Goal: Transaction & Acquisition: Purchase product/service

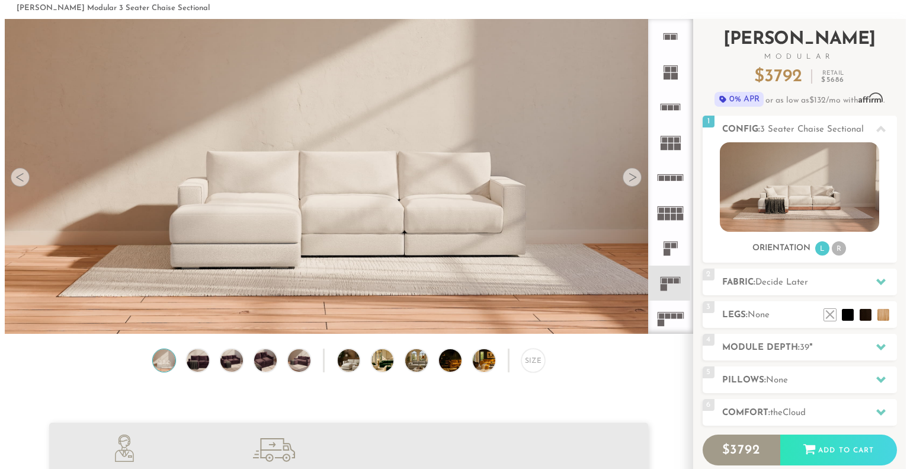
scroll to position [54, 0]
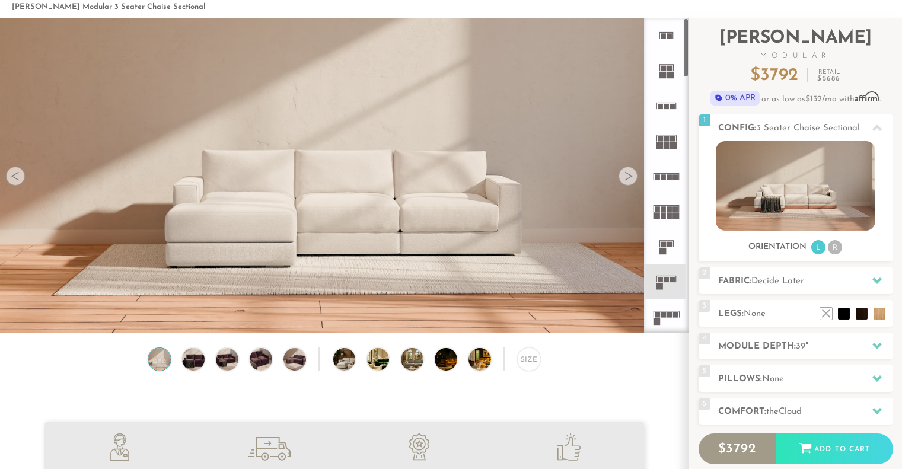
click at [625, 178] on div at bounding box center [627, 176] width 19 height 19
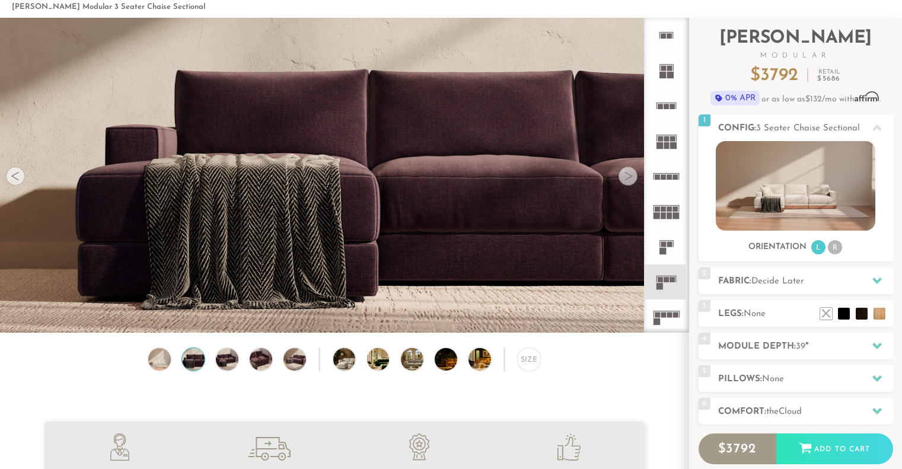
click at [625, 175] on div at bounding box center [627, 176] width 19 height 19
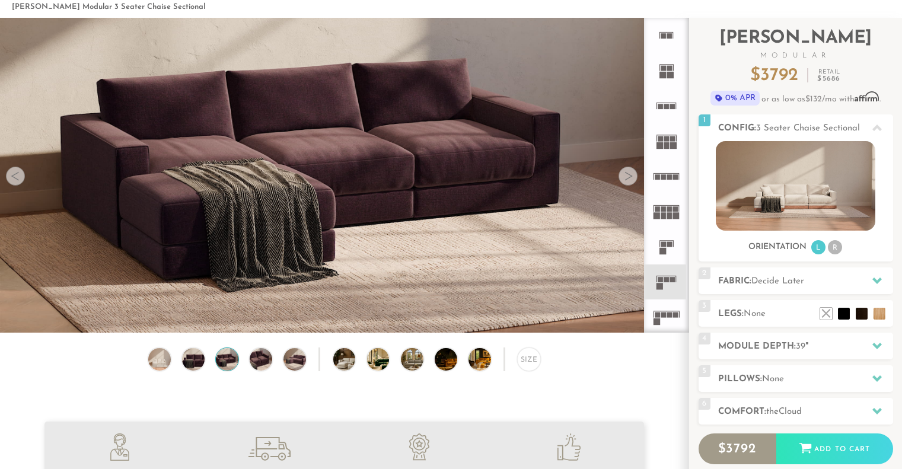
click at [625, 175] on div at bounding box center [627, 176] width 19 height 19
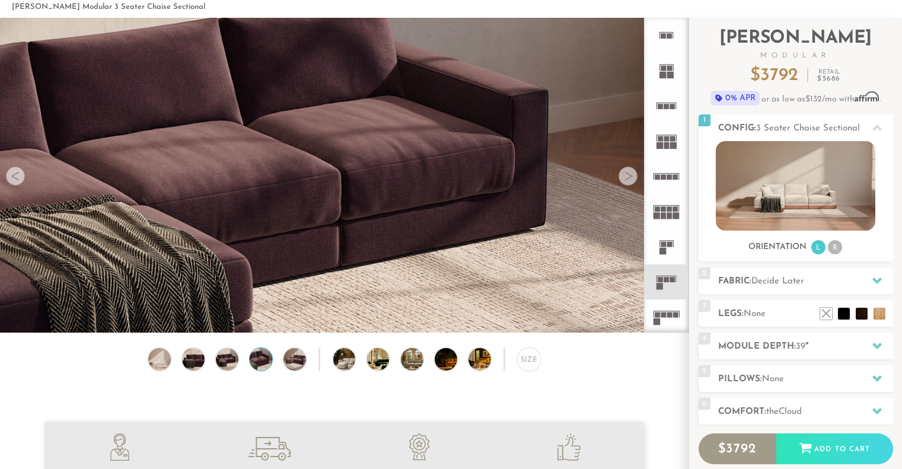
click at [625, 175] on div at bounding box center [627, 176] width 19 height 19
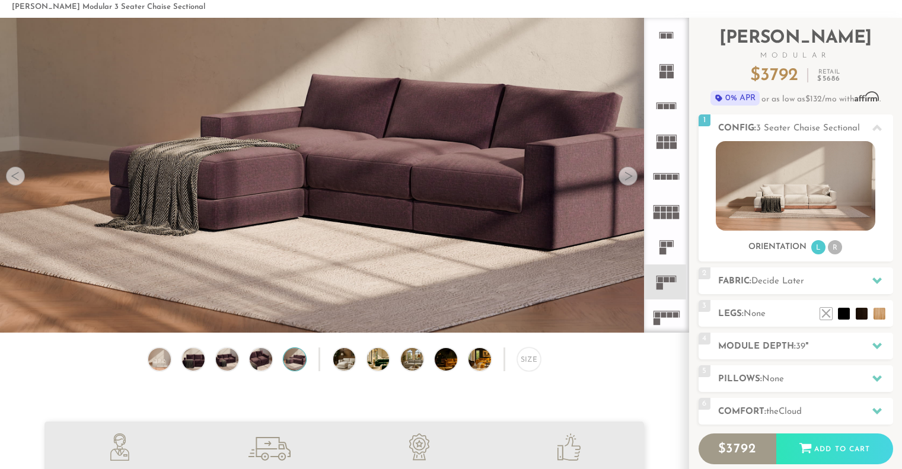
click at [625, 175] on div at bounding box center [627, 176] width 19 height 19
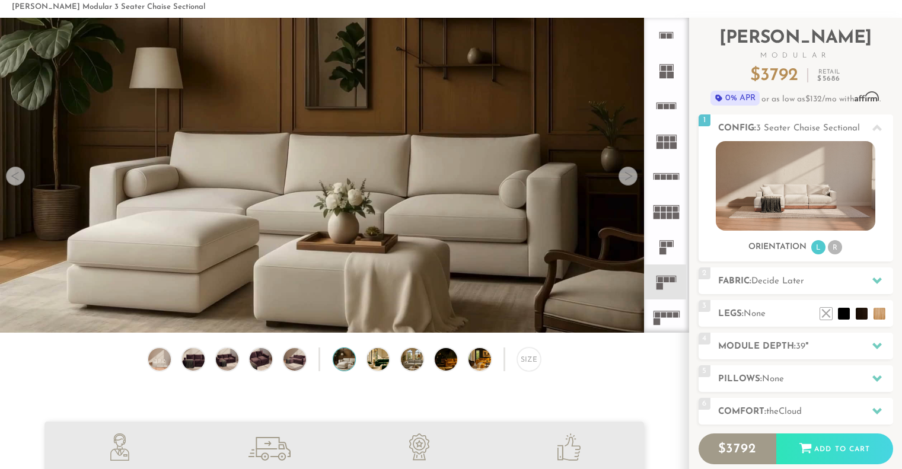
click at [14, 174] on div at bounding box center [15, 176] width 19 height 19
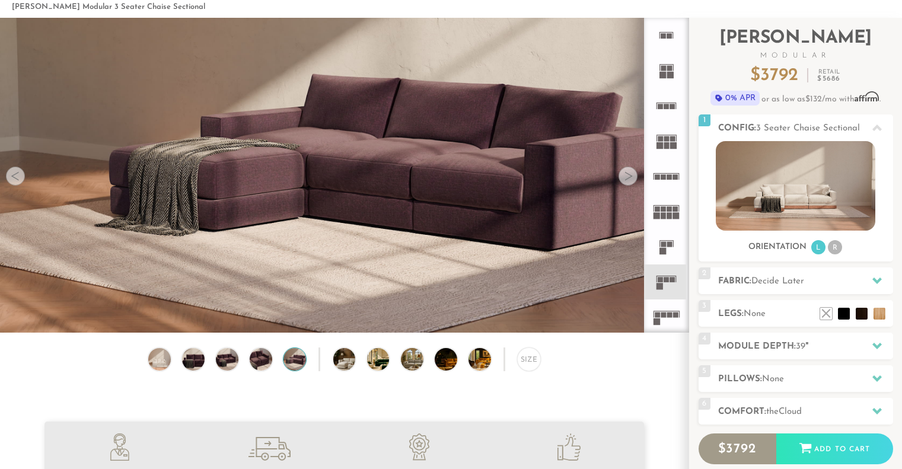
click at [14, 174] on div at bounding box center [15, 176] width 19 height 19
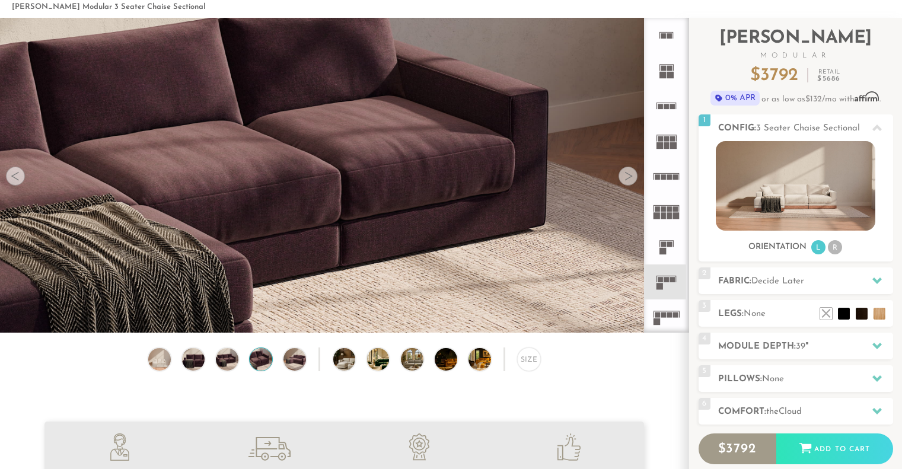
click at [14, 174] on div at bounding box center [15, 176] width 19 height 19
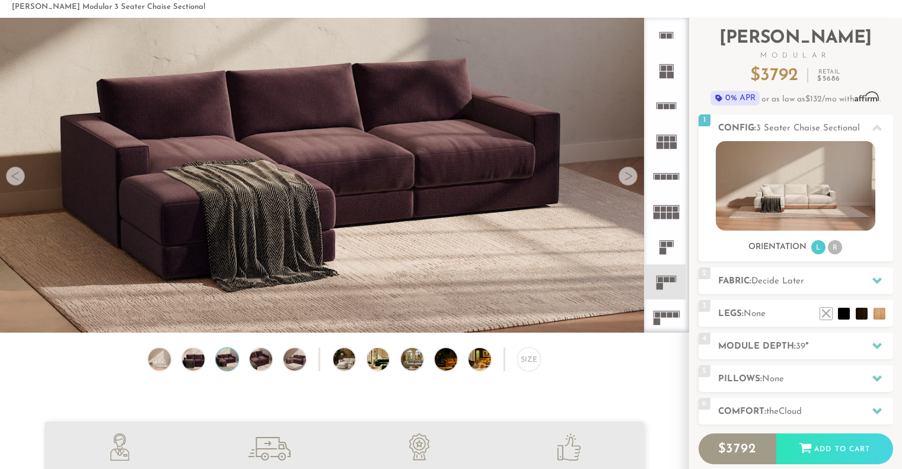
click at [14, 174] on div at bounding box center [15, 176] width 19 height 19
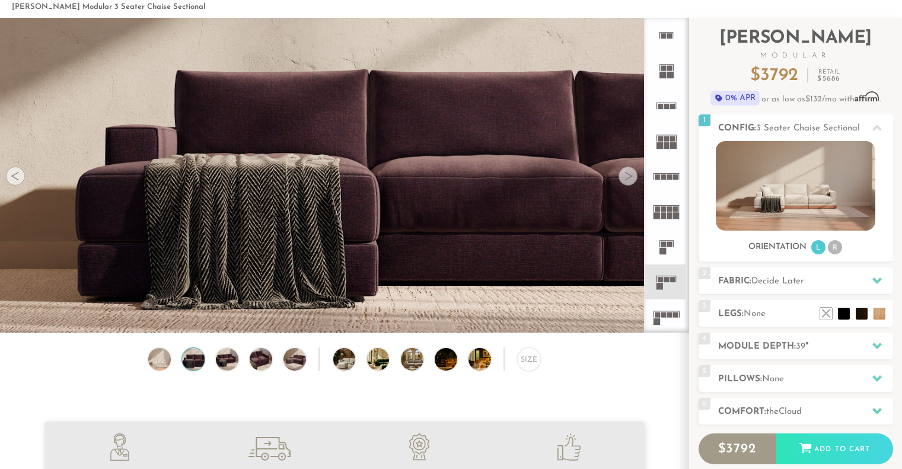
click at [14, 174] on div at bounding box center [15, 176] width 19 height 19
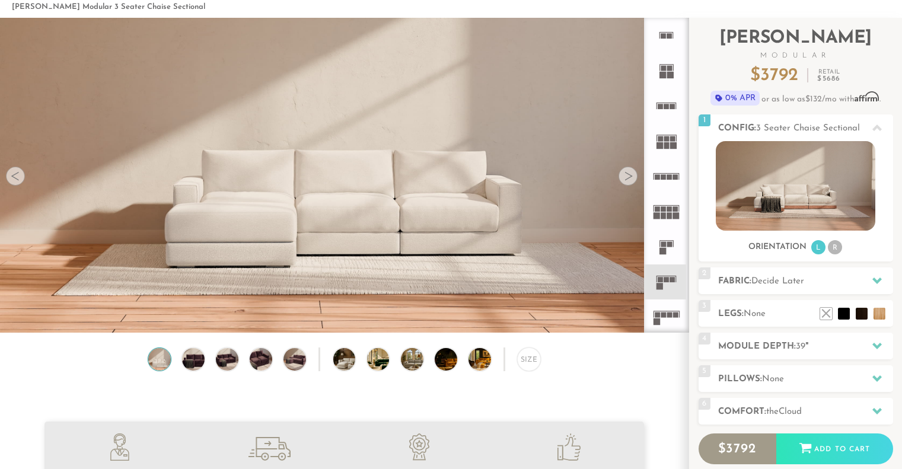
click at [14, 174] on div at bounding box center [15, 176] width 19 height 19
click at [627, 175] on div at bounding box center [627, 176] width 19 height 19
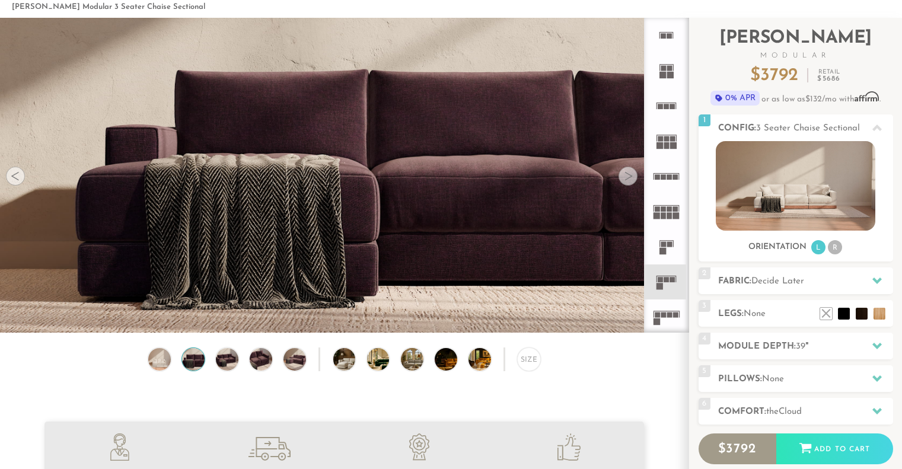
drag, startPoint x: 11, startPoint y: 183, endPoint x: 5, endPoint y: 178, distance: 8.4
click at [5, 178] on img at bounding box center [344, 77] width 688 height 229
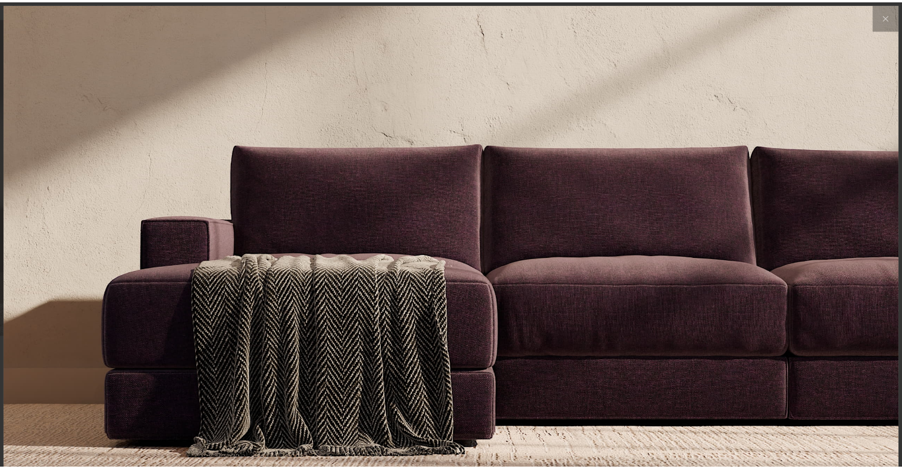
scroll to position [13205, 902]
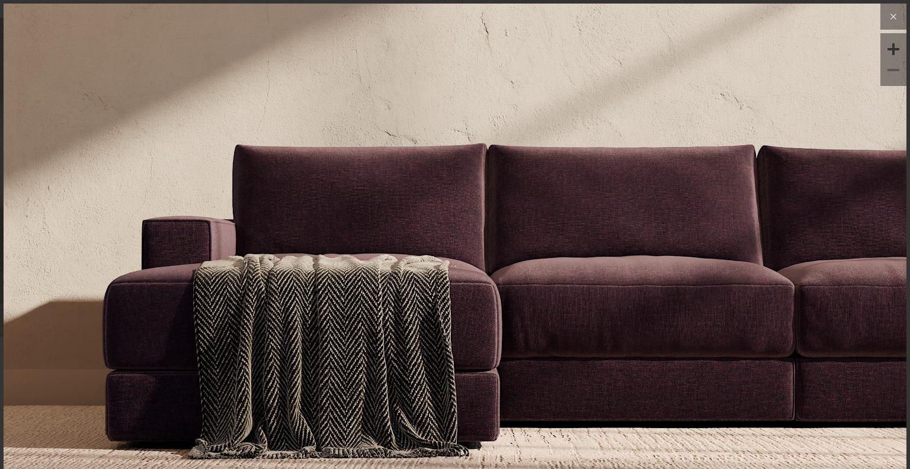
click at [887, 12] on icon at bounding box center [894, 16] width 14 height 14
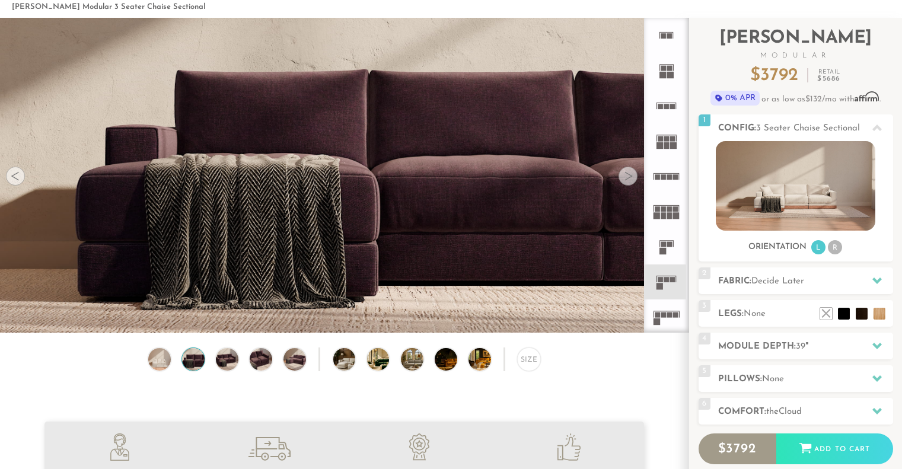
scroll to position [9, 9]
click at [628, 177] on div at bounding box center [627, 176] width 19 height 19
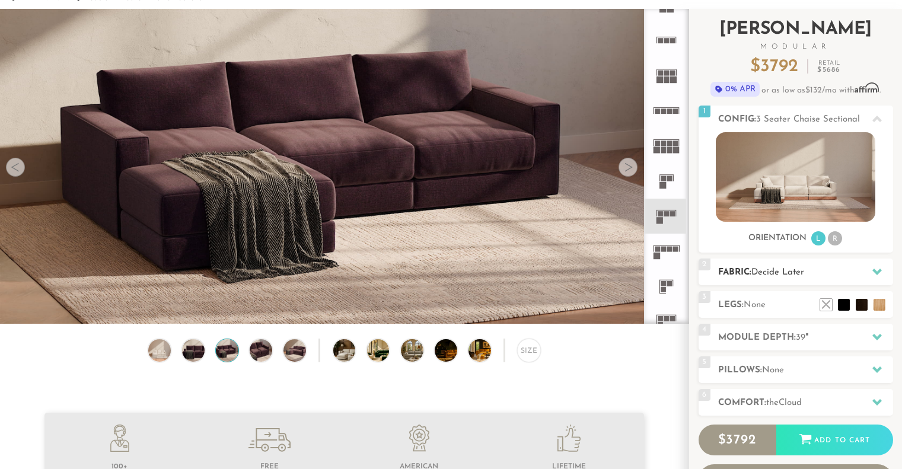
scroll to position [60, 0]
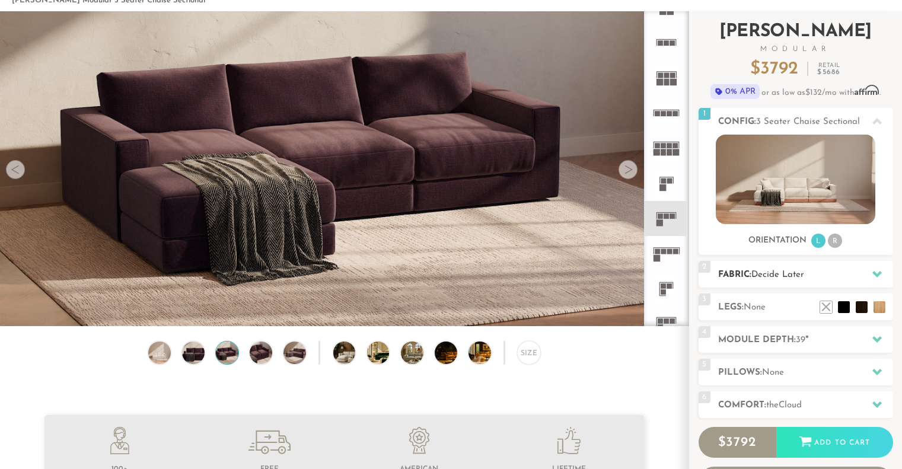
click at [797, 270] on h2 "Fabric: Decide Later" at bounding box center [805, 275] width 175 height 14
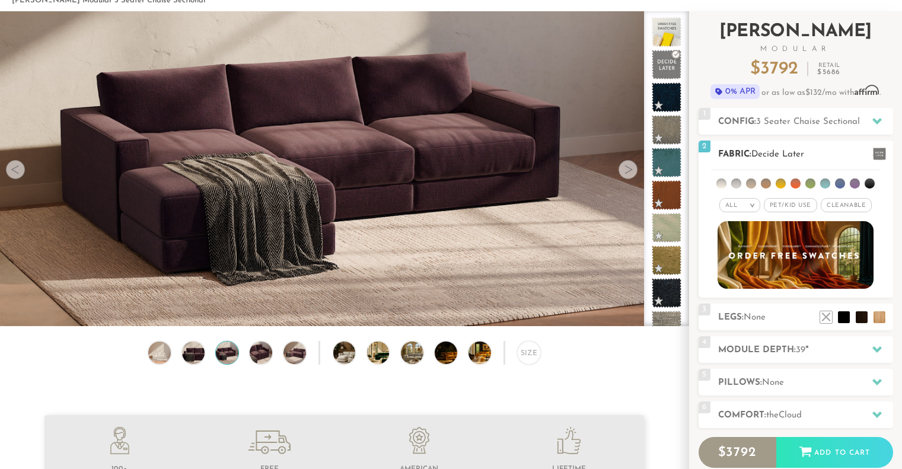
click at [748, 203] on em ">" at bounding box center [751, 205] width 9 height 6
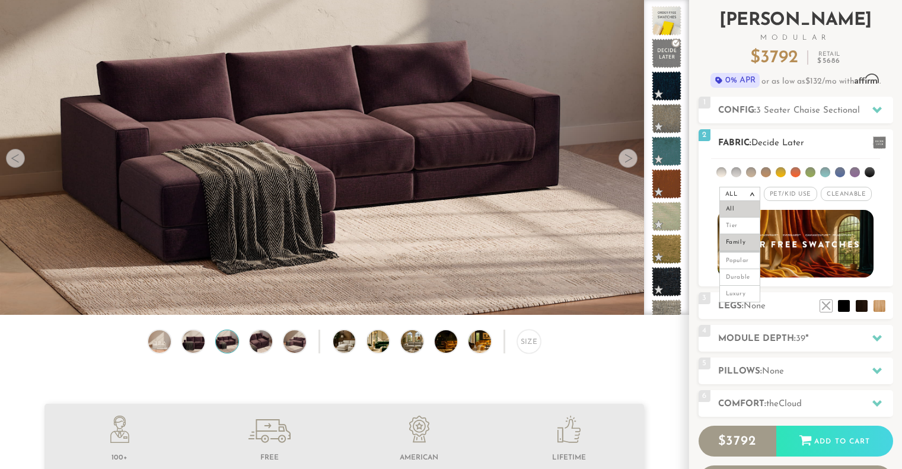
scroll to position [62, 0]
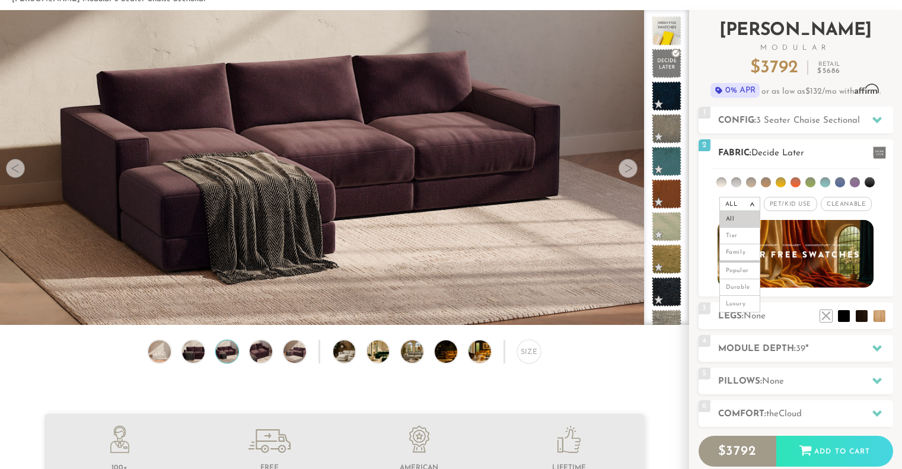
click at [888, 203] on div "All > All Tier Family Popular Durable Luxury Pet/Kid Use x Cleanable x Popular …" at bounding box center [795, 204] width 194 height 17
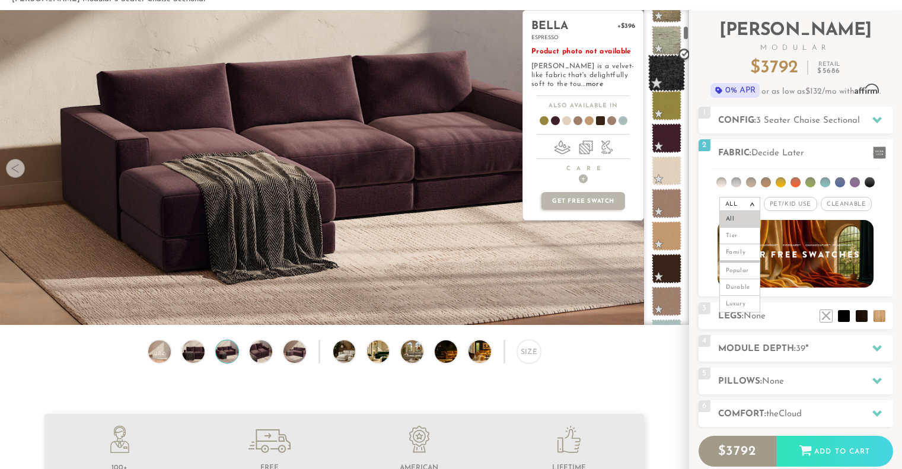
scroll to position [350, 0]
click at [664, 236] on span at bounding box center [666, 234] width 37 height 37
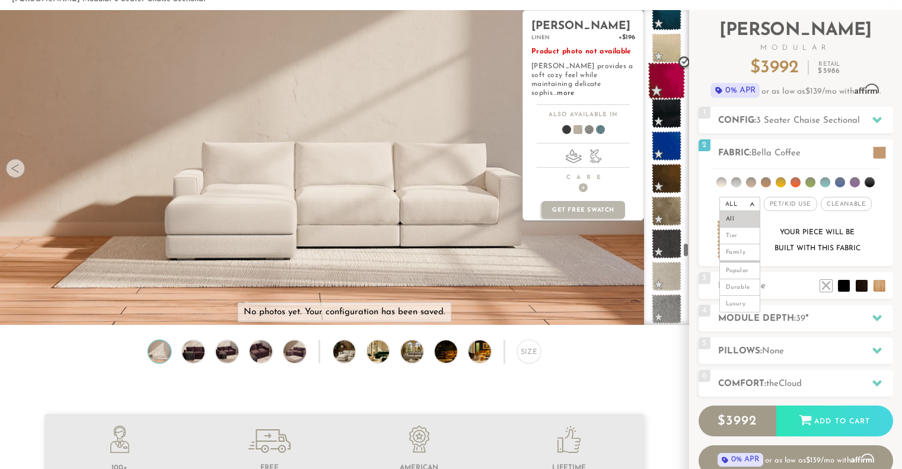
scroll to position [5232, 0]
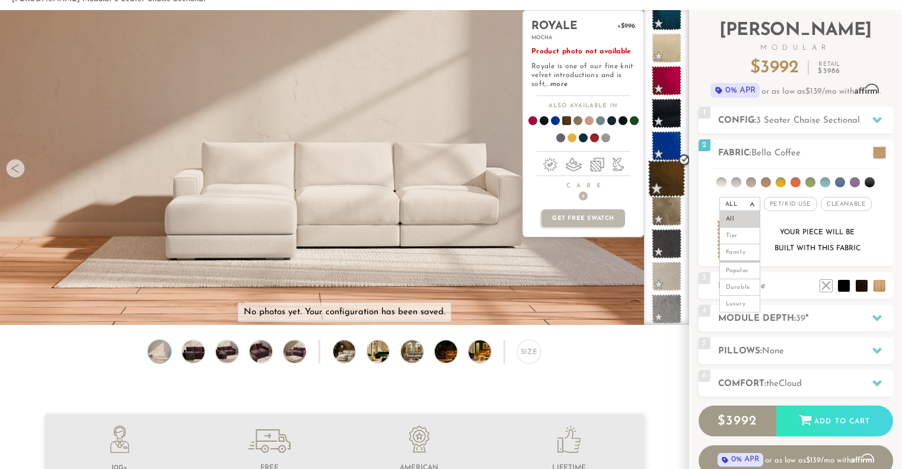
click at [667, 182] on span at bounding box center [666, 178] width 37 height 37
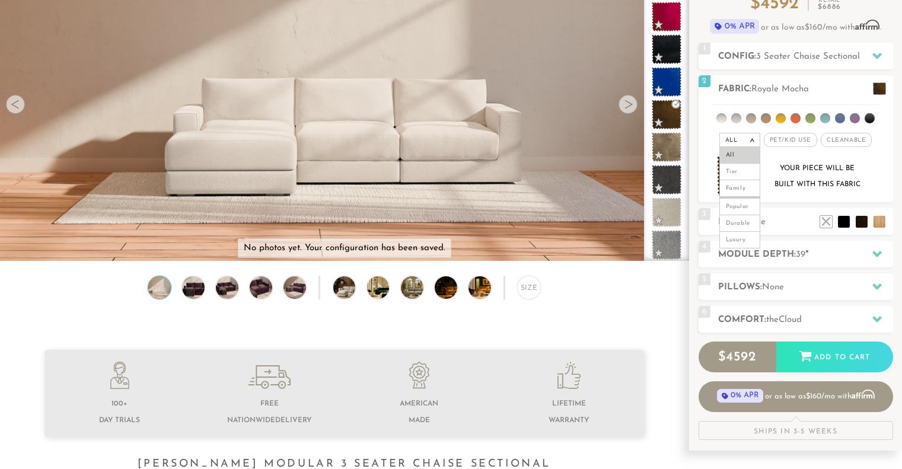
scroll to position [0, 0]
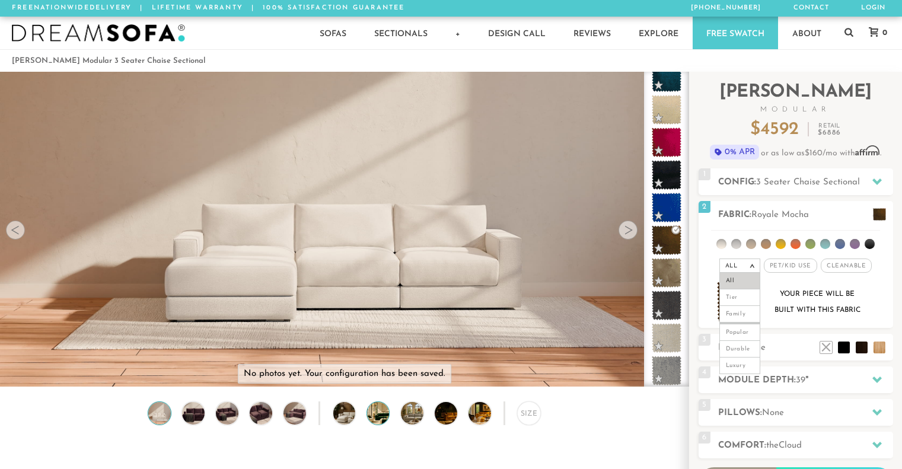
click at [383, 412] on img at bounding box center [387, 413] width 40 height 23
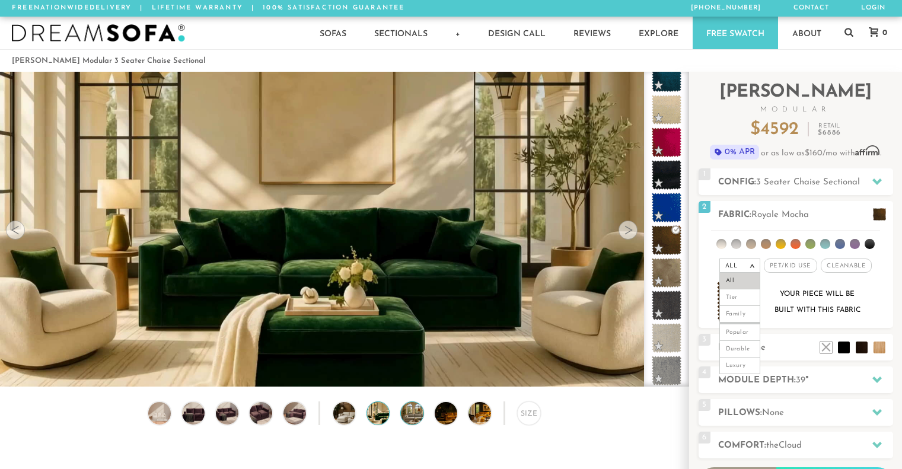
click at [405, 414] on img at bounding box center [421, 413] width 40 height 23
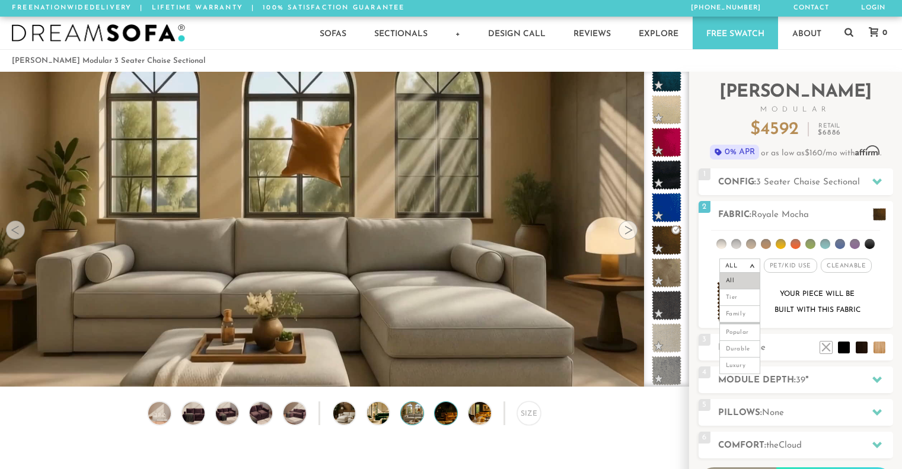
click at [439, 414] on img at bounding box center [454, 413] width 40 height 23
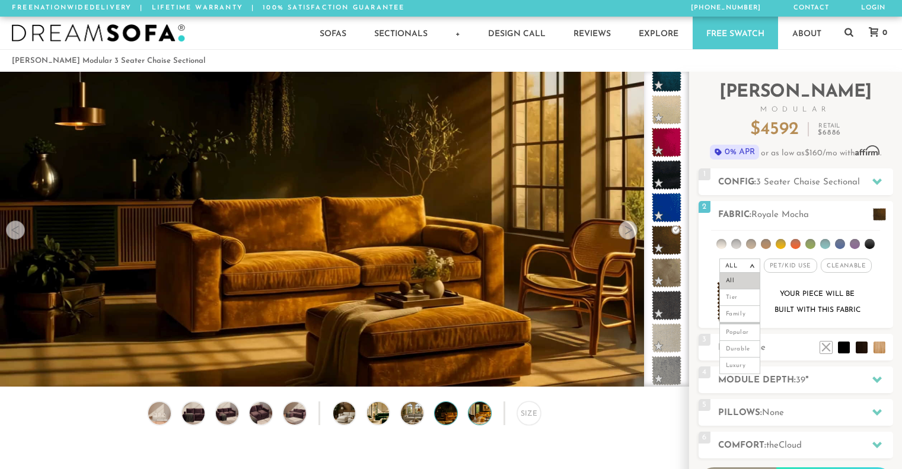
click at [476, 417] on img at bounding box center [488, 413] width 40 height 23
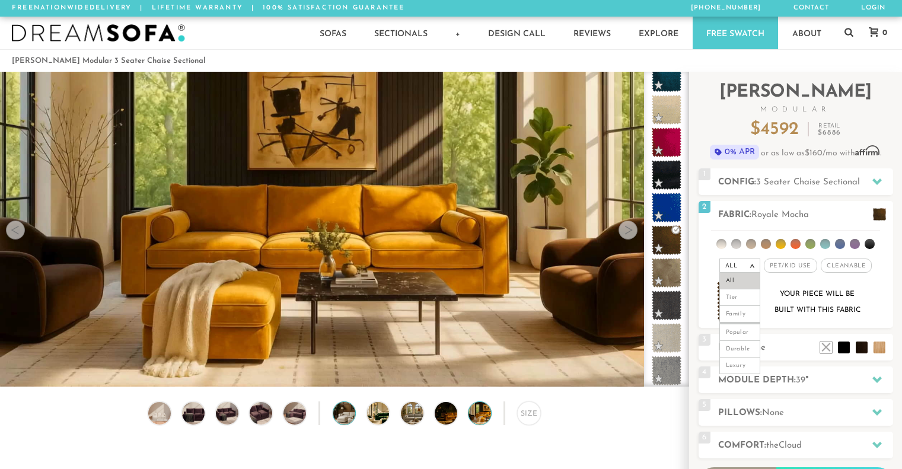
click at [353, 417] on img at bounding box center [353, 413] width 40 height 23
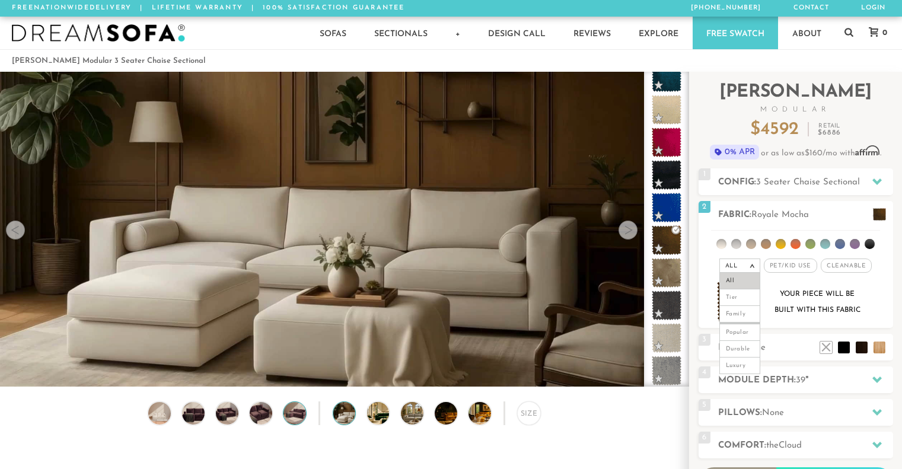
click at [289, 418] on img at bounding box center [295, 413] width 27 height 23
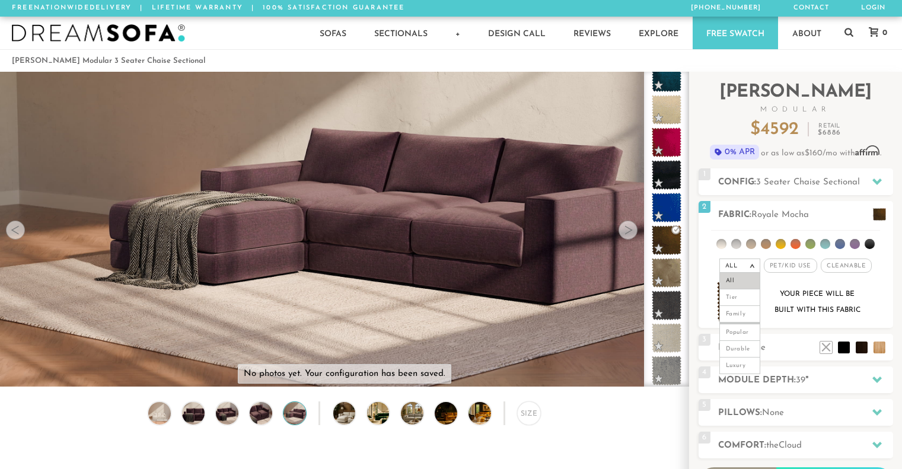
click at [274, 418] on div "Size" at bounding box center [344, 416] width 688 height 30
click at [443, 423] on img at bounding box center [454, 413] width 40 height 23
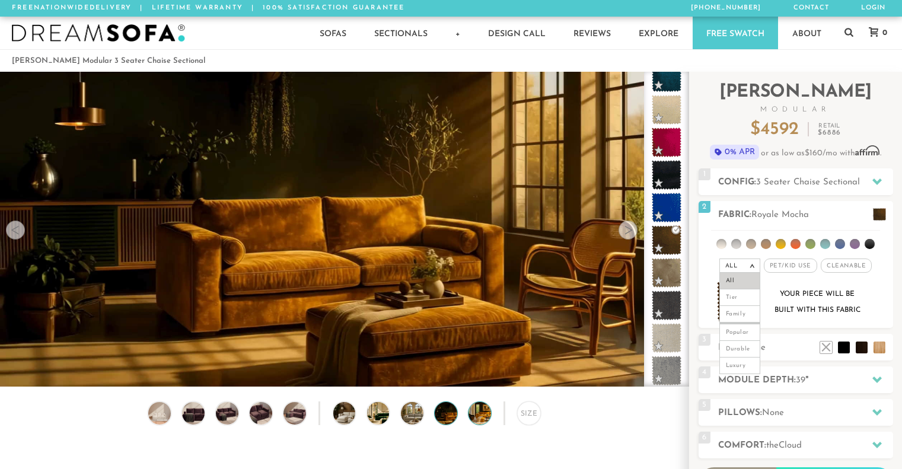
click at [484, 424] on img at bounding box center [488, 413] width 40 height 23
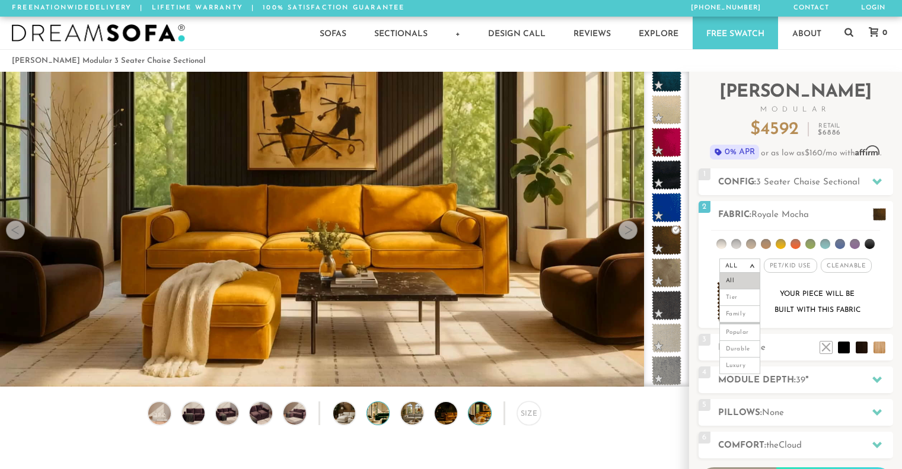
click at [381, 417] on img at bounding box center [387, 413] width 40 height 23
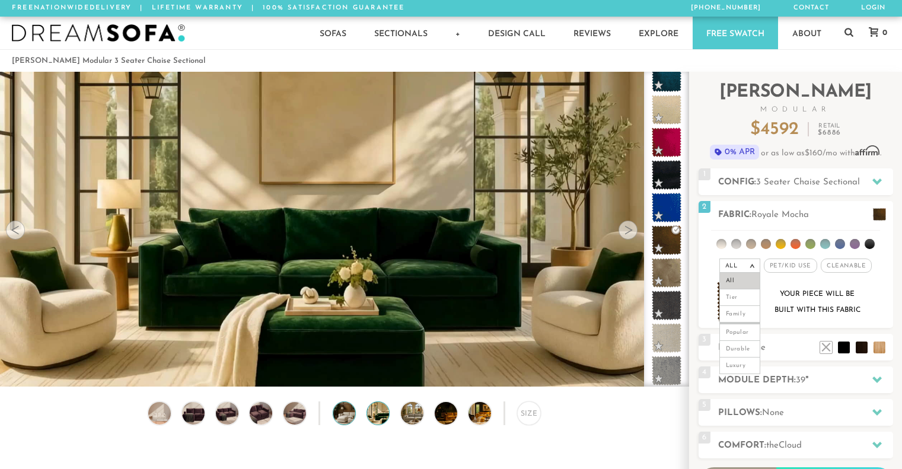
click at [344, 423] on img at bounding box center [353, 413] width 40 height 23
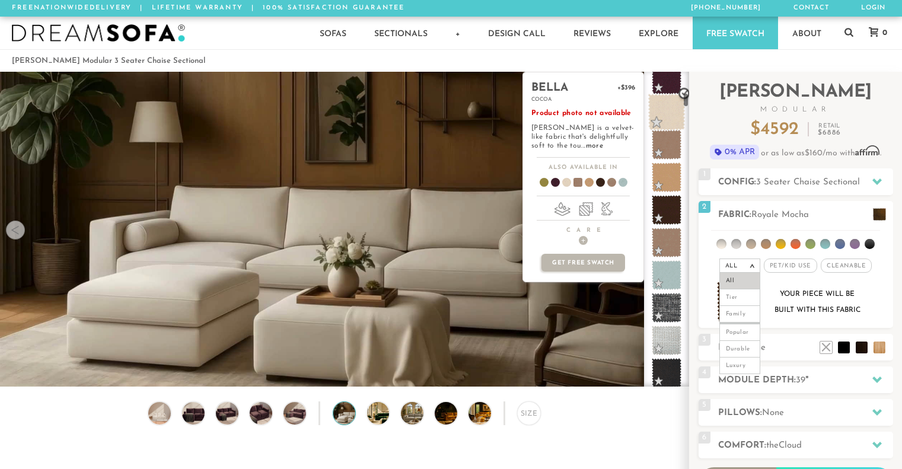
scroll to position [468, 0]
click at [667, 113] on span at bounding box center [666, 113] width 37 height 37
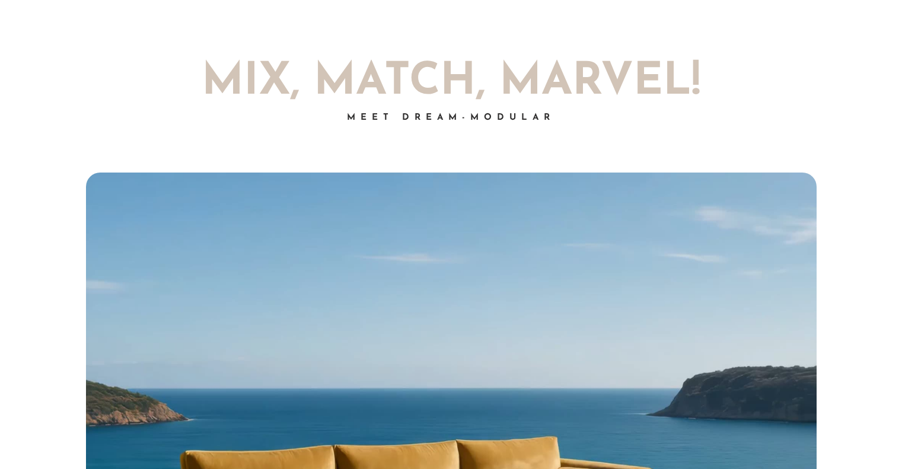
scroll to position [0, 0]
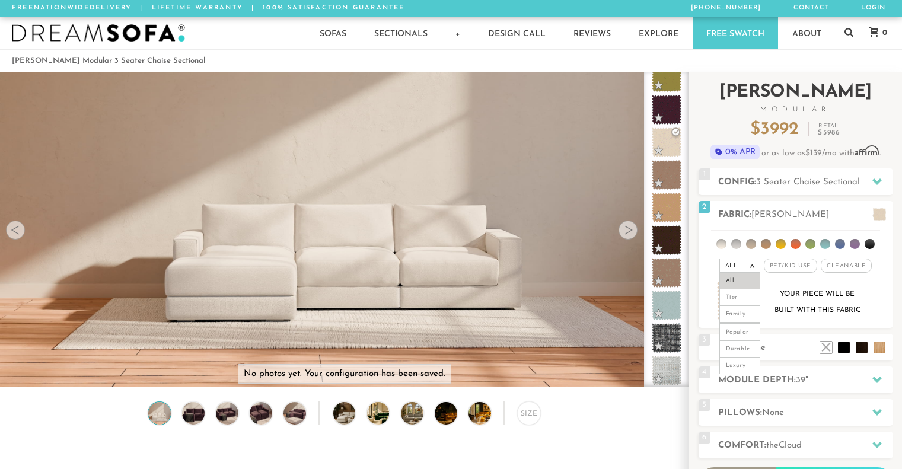
click at [871, 88] on h2 "Landon Modular" at bounding box center [795, 99] width 194 height 30
click at [750, 263] on em ">" at bounding box center [751, 266] width 9 height 6
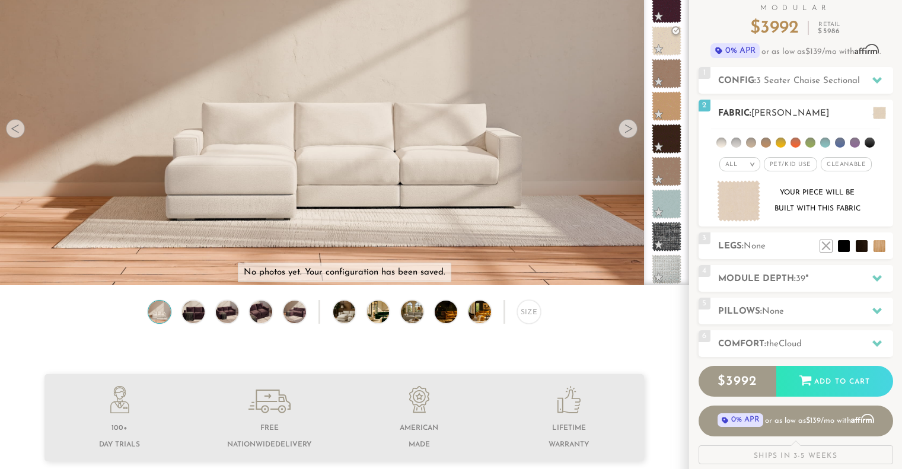
scroll to position [110, 0]
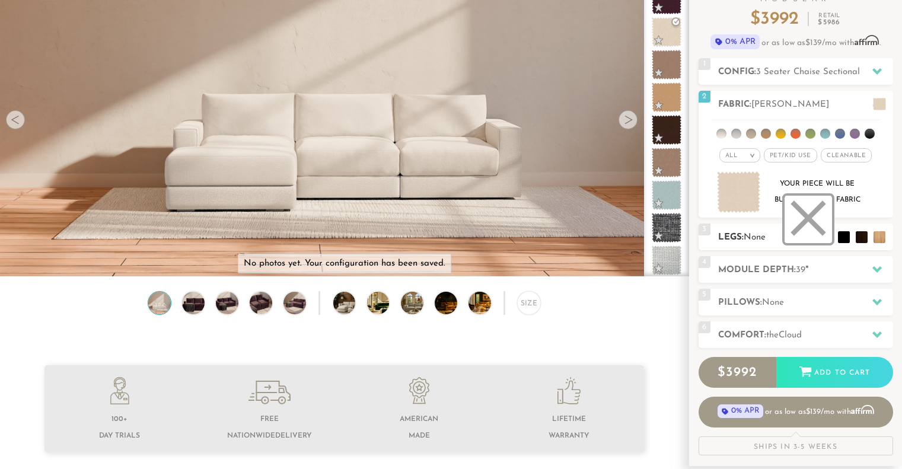
click at [829, 239] on li at bounding box center [807, 219] width 47 height 47
click at [838, 270] on h2 "Module Depth: 39 "" at bounding box center [805, 270] width 175 height 14
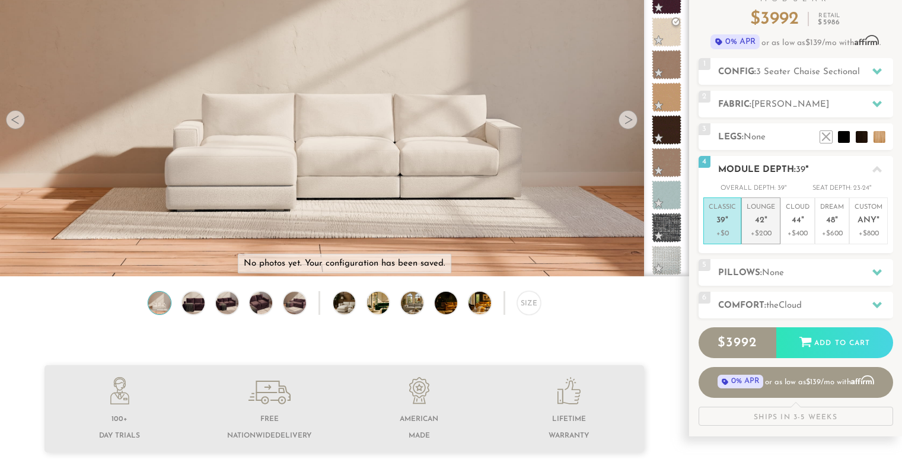
click at [763, 223] on span "42" at bounding box center [759, 221] width 9 height 10
click at [724, 222] on span "39" at bounding box center [720, 221] width 9 height 10
click at [756, 222] on span "42" at bounding box center [759, 221] width 9 height 10
click at [727, 223] on p "Classic 39 "" at bounding box center [721, 215] width 27 height 25
click at [757, 223] on span "42" at bounding box center [759, 221] width 9 height 10
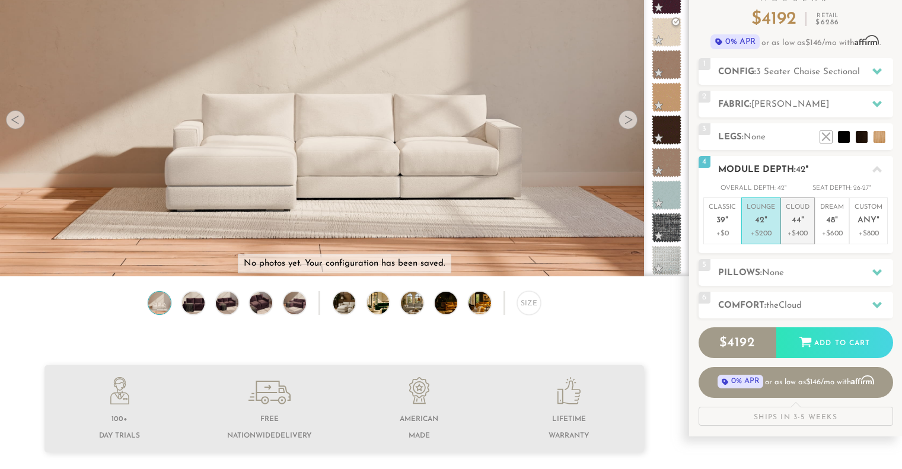
click at [807, 227] on p "Cloud 44 "" at bounding box center [797, 215] width 24 height 25
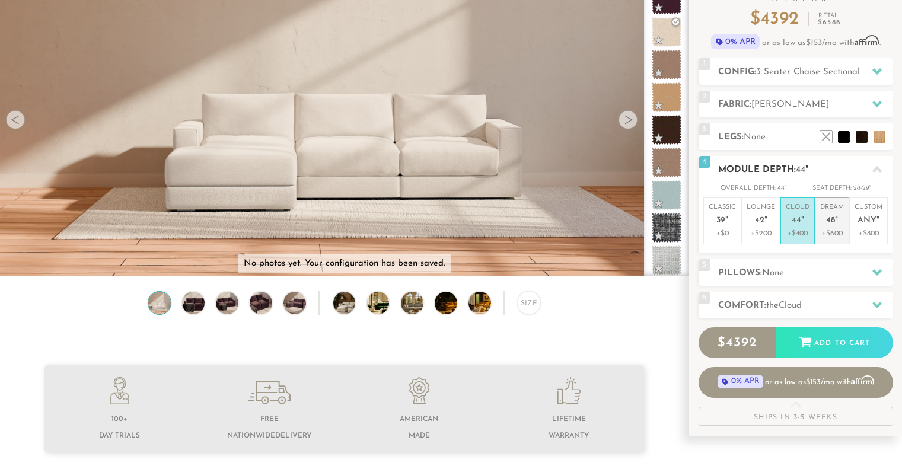
click at [833, 227] on p "Dream 48 "" at bounding box center [832, 215] width 24 height 25
click at [798, 222] on span "44" at bounding box center [795, 221] width 9 height 10
click at [765, 223] on em """ at bounding box center [765, 221] width 3 height 10
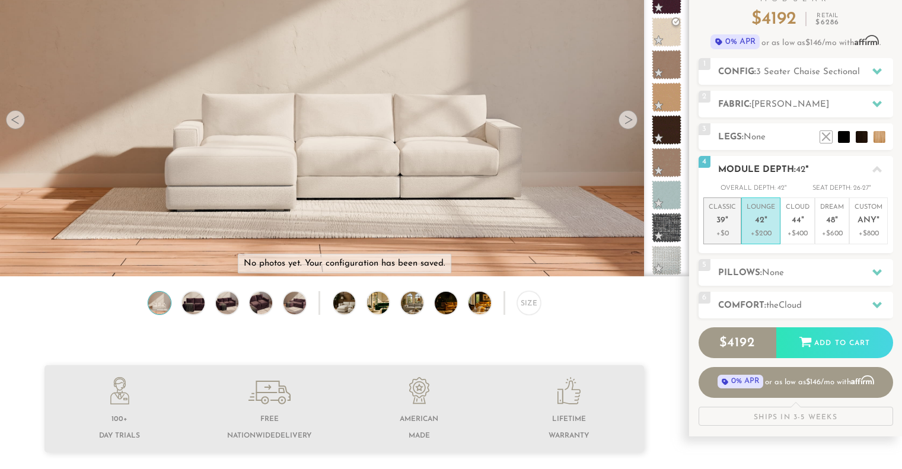
click at [731, 223] on p "Classic 39 "" at bounding box center [721, 215] width 27 height 25
click at [762, 233] on p "+$200" at bounding box center [760, 233] width 28 height 11
click at [726, 230] on p "+$0" at bounding box center [721, 233] width 27 height 11
click at [755, 227] on p "Lounge 42 "" at bounding box center [760, 215] width 28 height 25
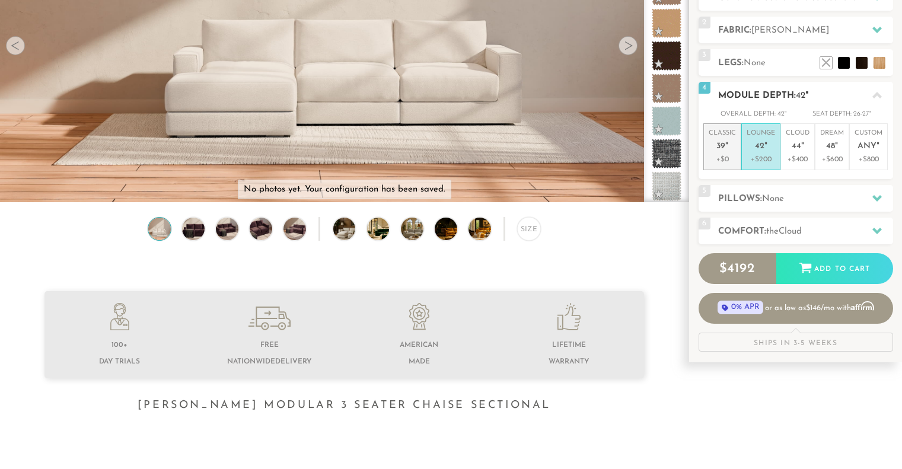
scroll to position [201, 0]
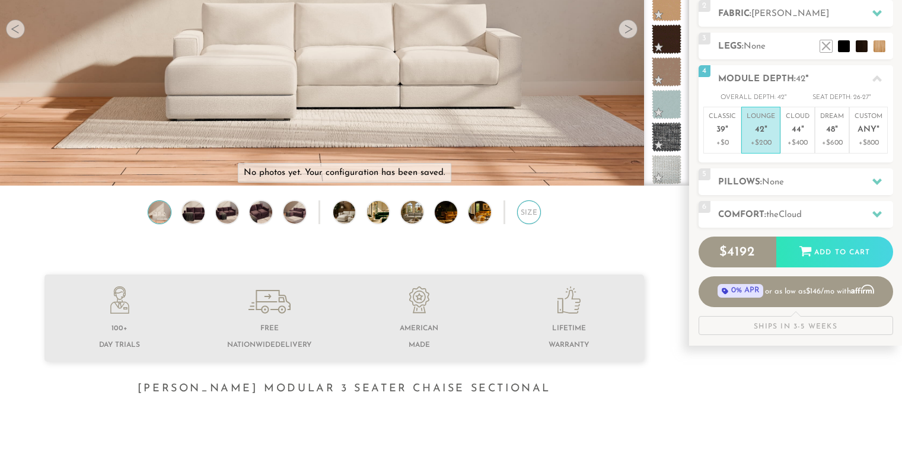
click at [536, 215] on div "Size" at bounding box center [529, 212] width 24 height 24
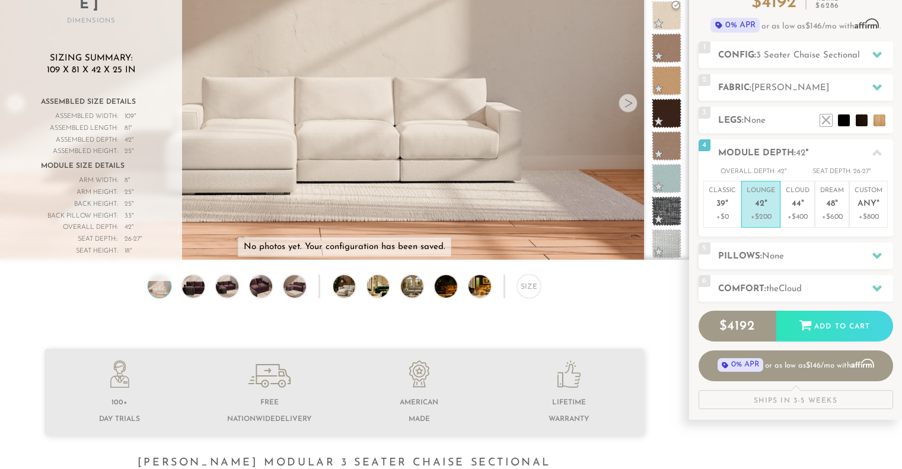
scroll to position [203, 0]
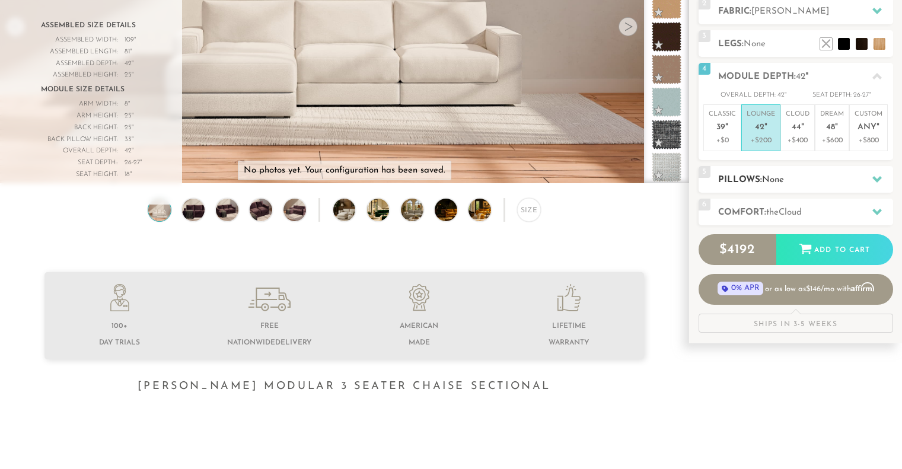
click at [762, 184] on h2 "Pillows: None" at bounding box center [805, 180] width 175 height 14
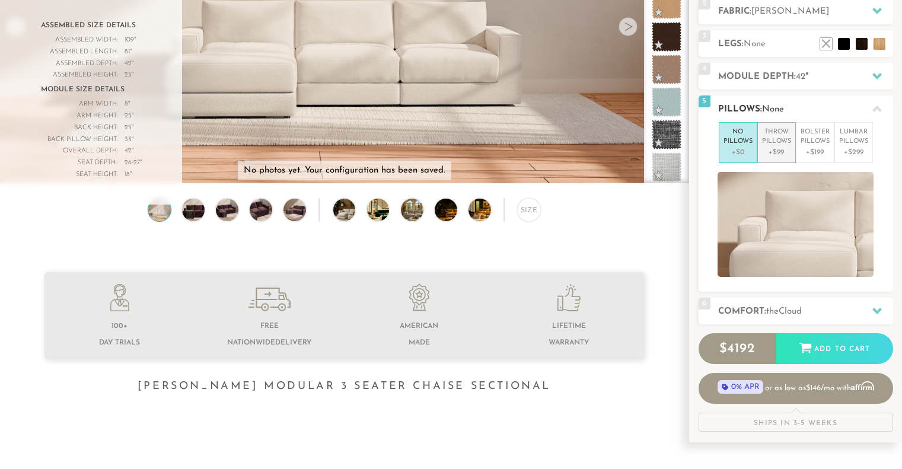
click at [777, 143] on p "Throw Pillows" at bounding box center [776, 137] width 29 height 20
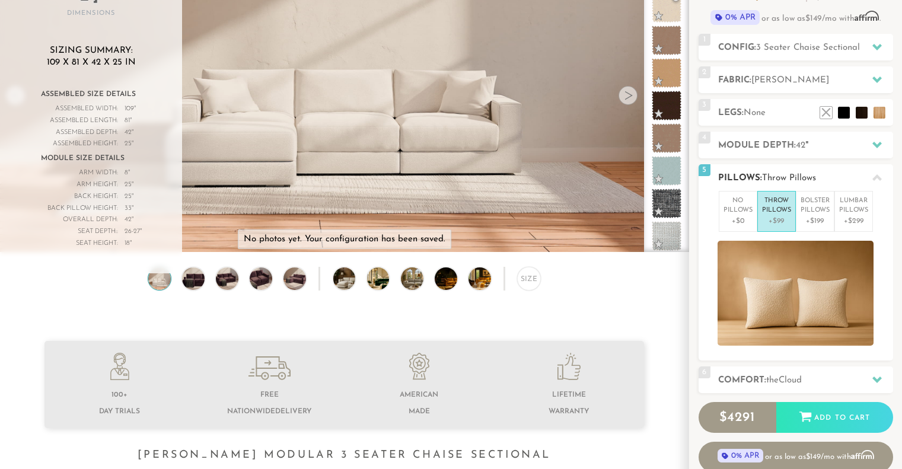
scroll to position [132, 0]
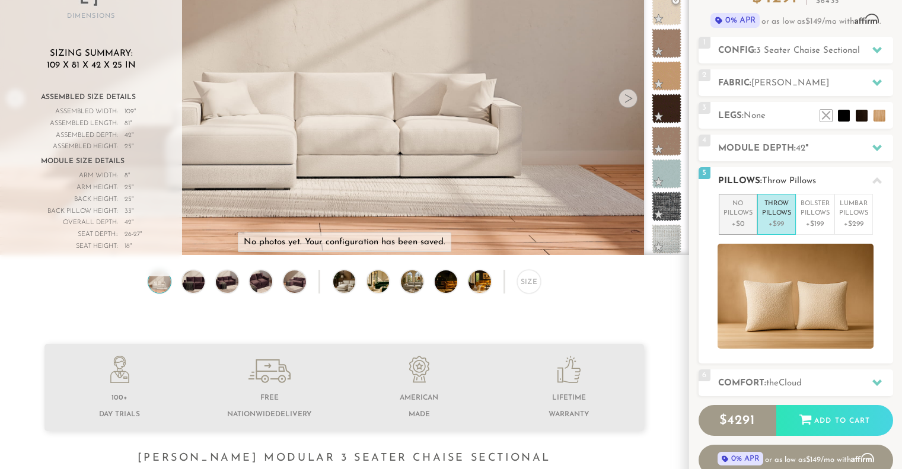
click at [744, 213] on p "No Pillows" at bounding box center [737, 209] width 29 height 20
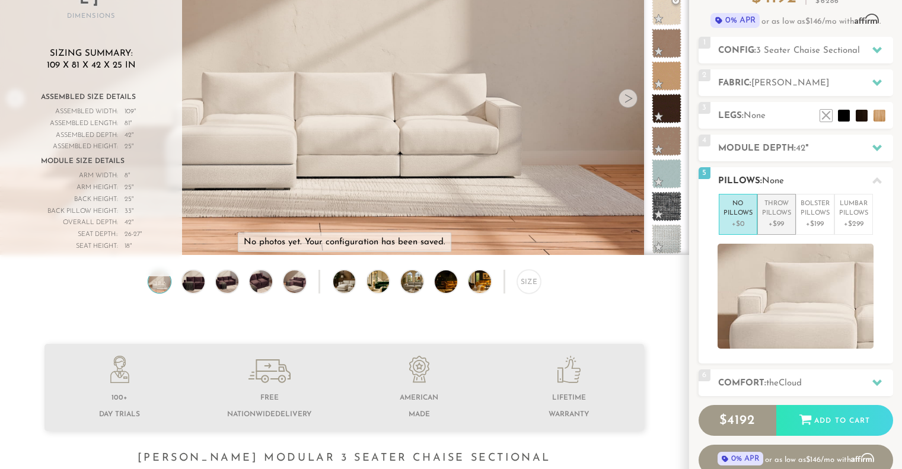
click at [775, 221] on p "+$99" at bounding box center [776, 224] width 29 height 11
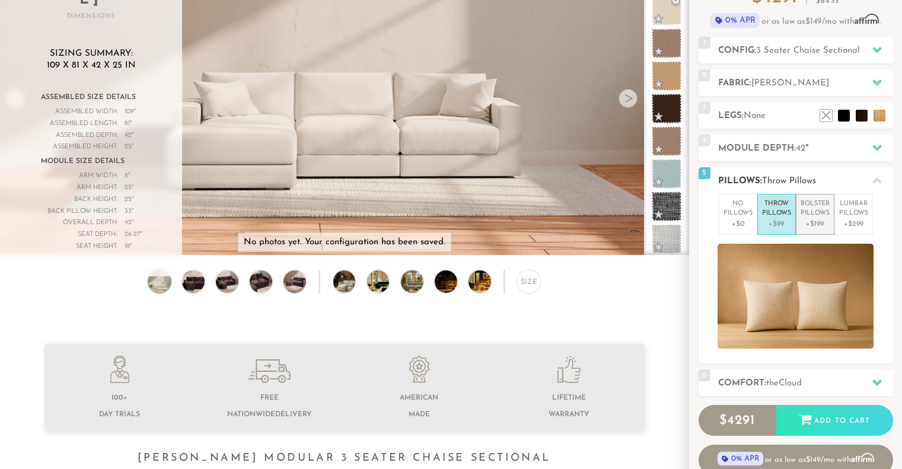
click at [810, 219] on p "+$199" at bounding box center [814, 224] width 29 height 11
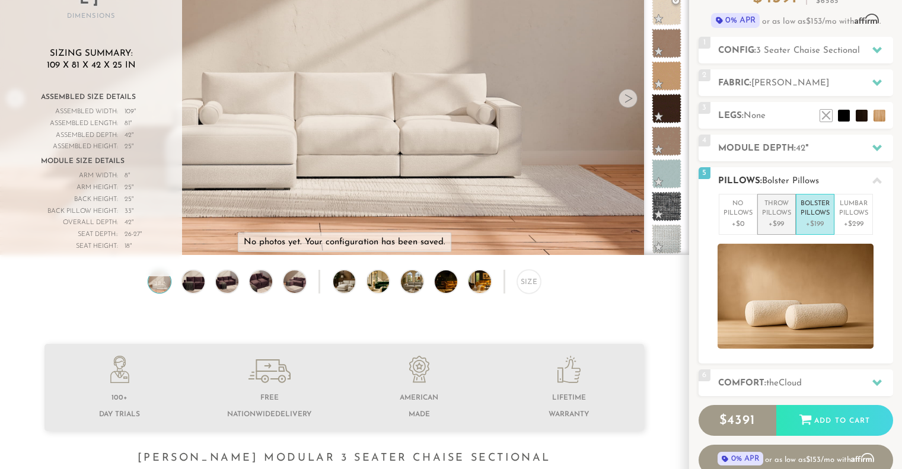
click at [781, 221] on p "+$99" at bounding box center [776, 224] width 29 height 11
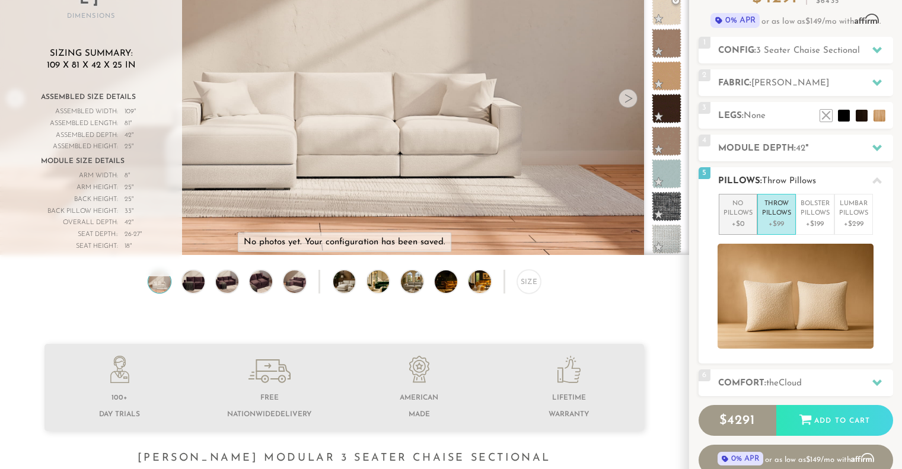
click at [741, 213] on p "No Pillows" at bounding box center [737, 209] width 29 height 20
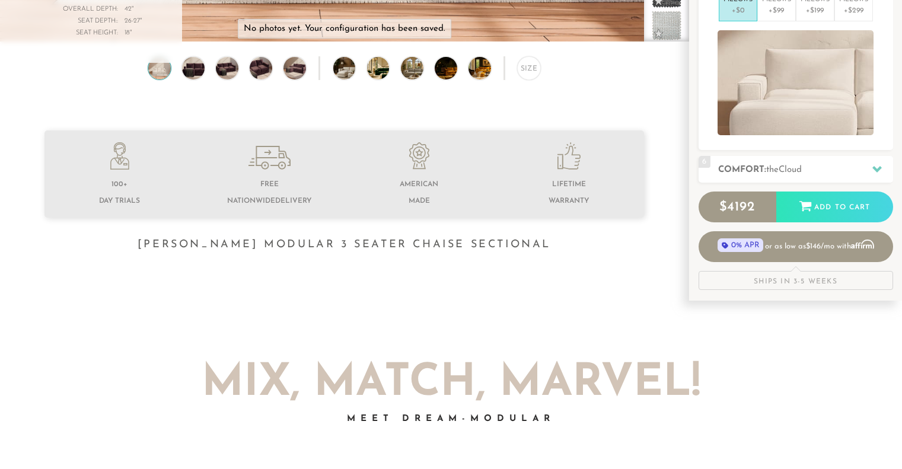
scroll to position [352, 0]
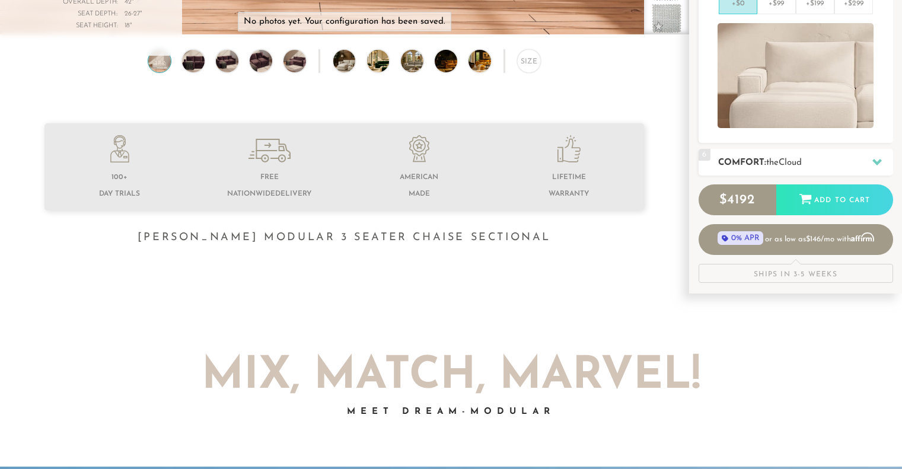
click at [782, 170] on div "6 Comfort: the Cloud soft" at bounding box center [795, 162] width 194 height 27
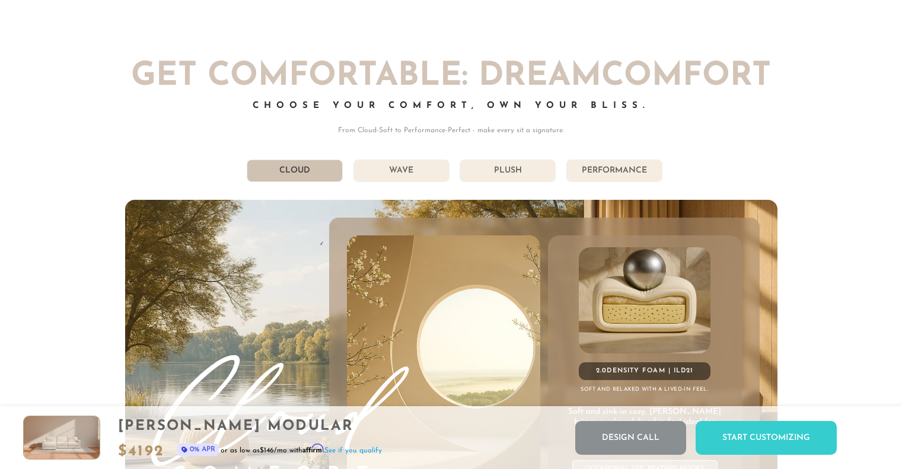
scroll to position [6306, 0]
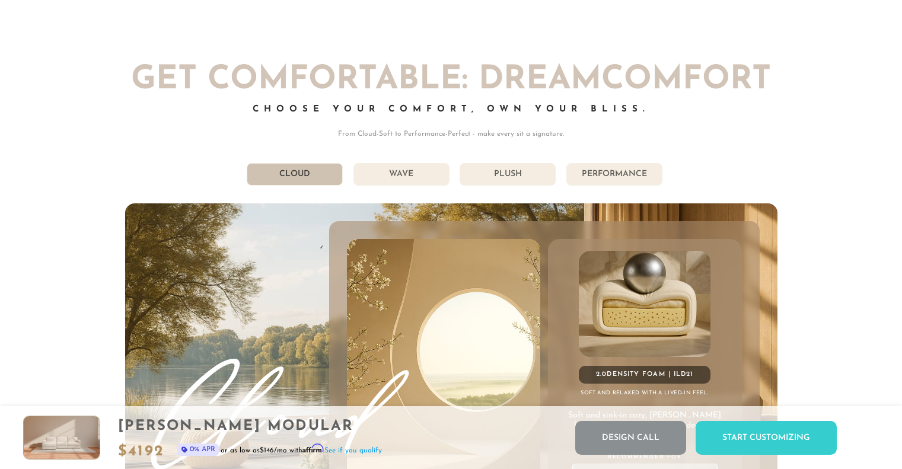
click at [367, 181] on li "Wave" at bounding box center [401, 174] width 96 height 23
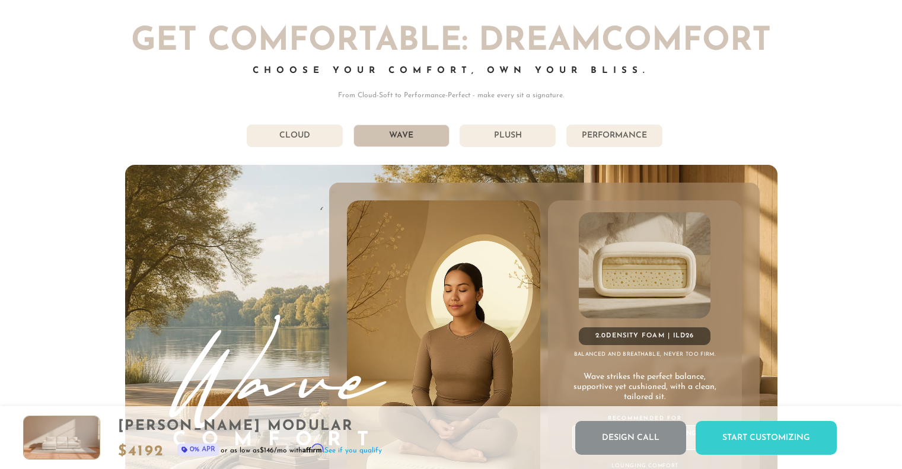
scroll to position [6343, 0]
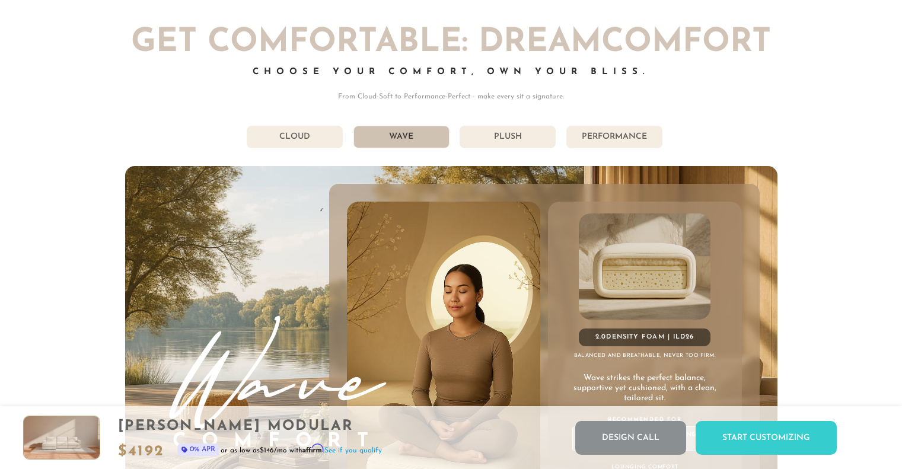
click at [327, 133] on li "Cloud" at bounding box center [295, 137] width 96 height 23
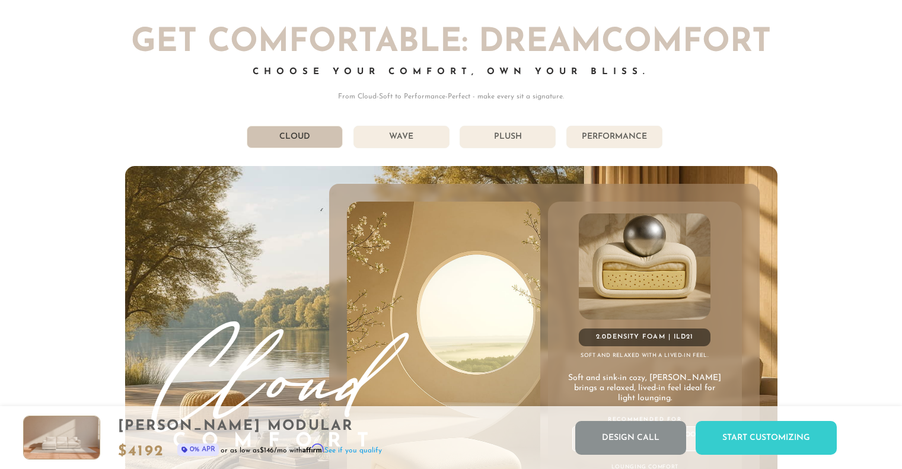
click at [599, 133] on li "Performance" at bounding box center [614, 137] width 96 height 23
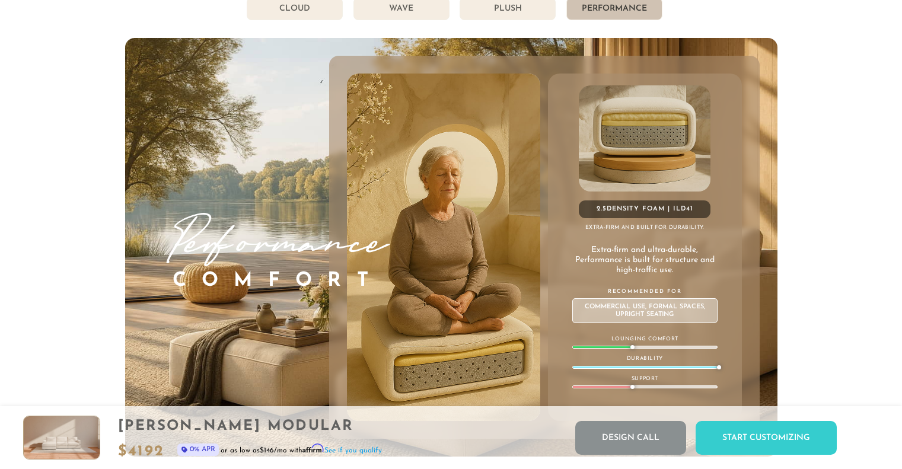
scroll to position [6472, 0]
click at [531, 18] on li "Plush" at bounding box center [507, 8] width 96 height 23
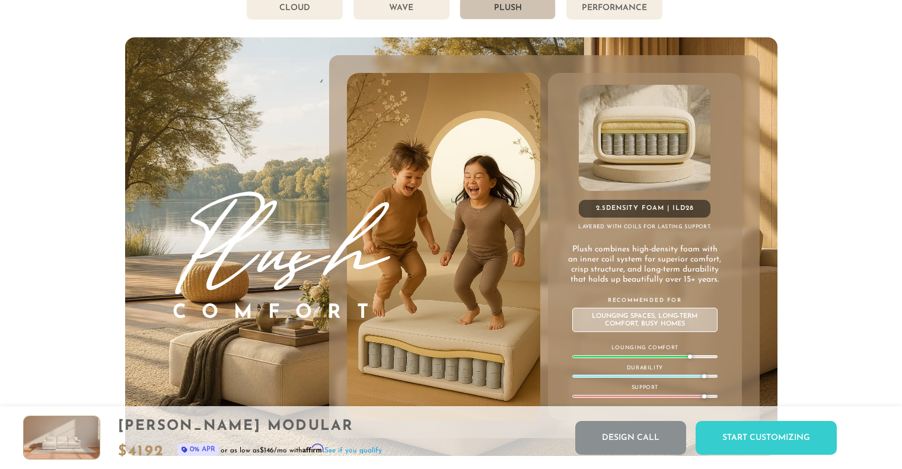
click at [430, 13] on li "Wave" at bounding box center [401, 8] width 96 height 23
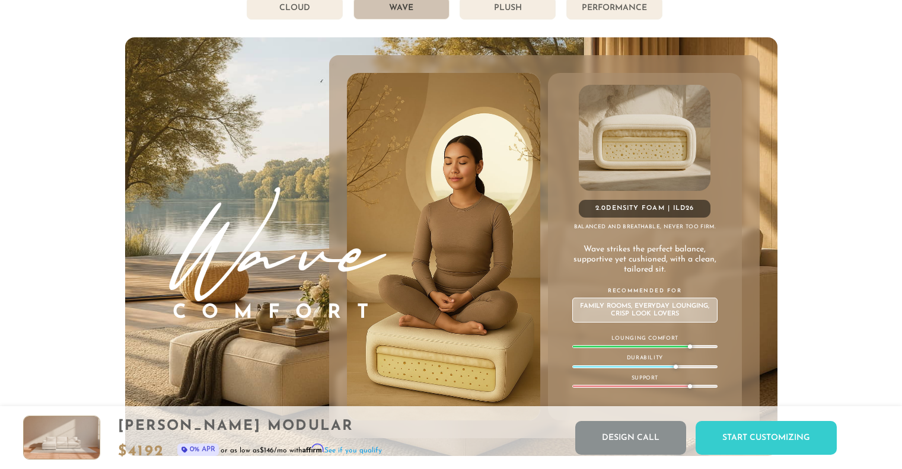
click at [322, 7] on li "Cloud" at bounding box center [295, 8] width 96 height 23
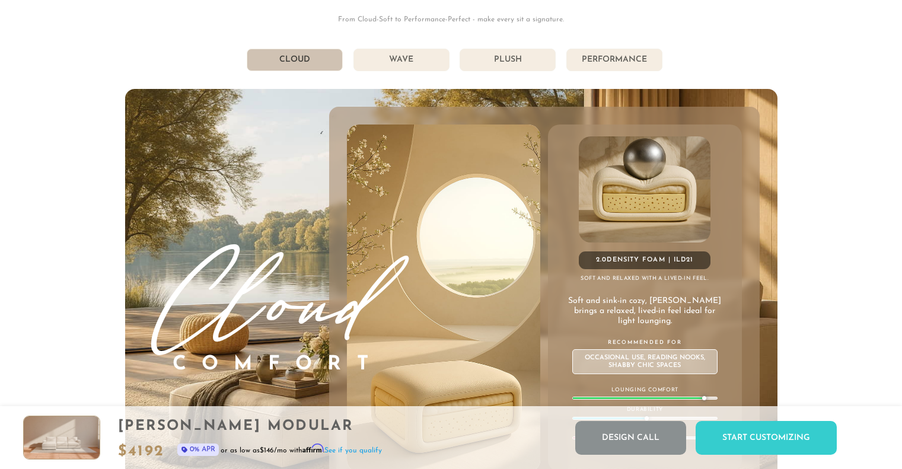
scroll to position [6419, 0]
click at [599, 66] on li "Performance" at bounding box center [614, 60] width 96 height 23
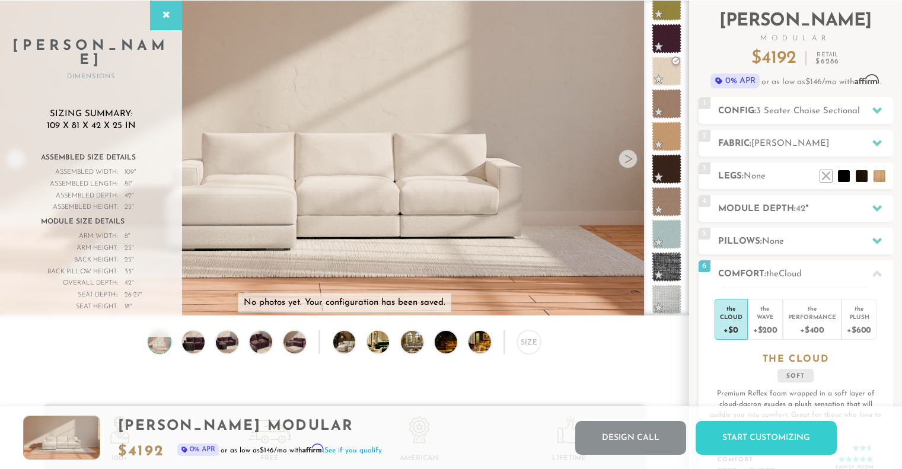
scroll to position [76, 0]
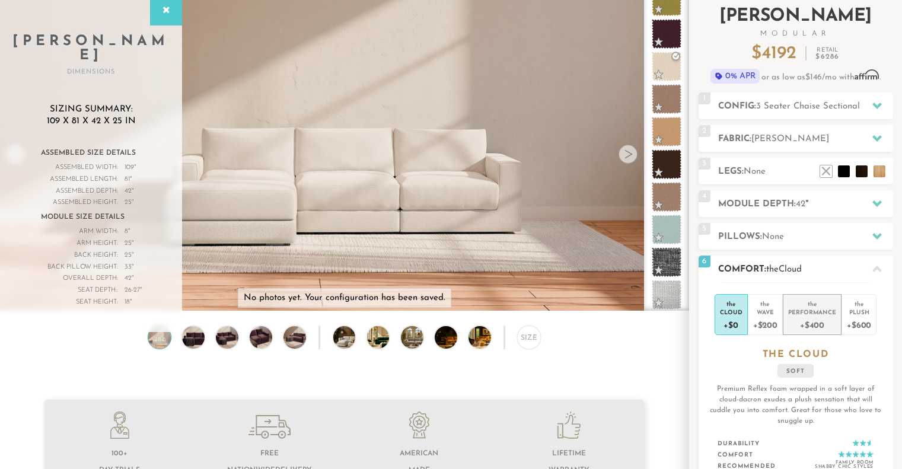
click at [811, 315] on div "Performance" at bounding box center [812, 312] width 48 height 8
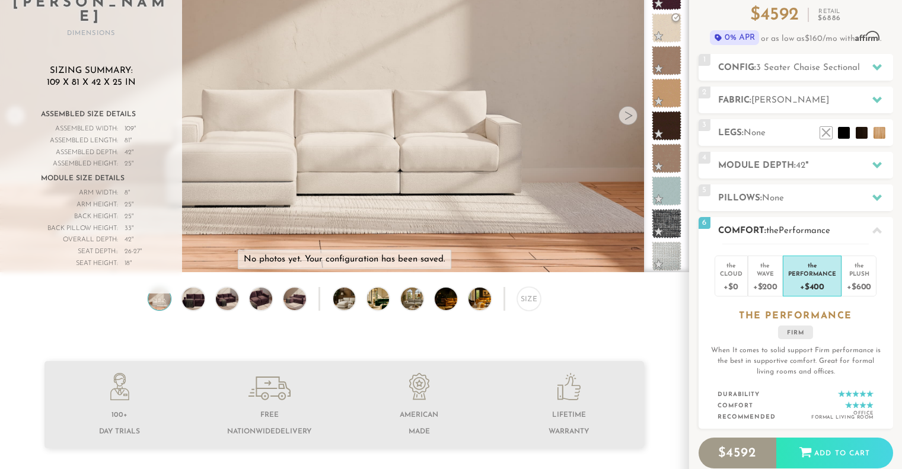
scroll to position [119, 0]
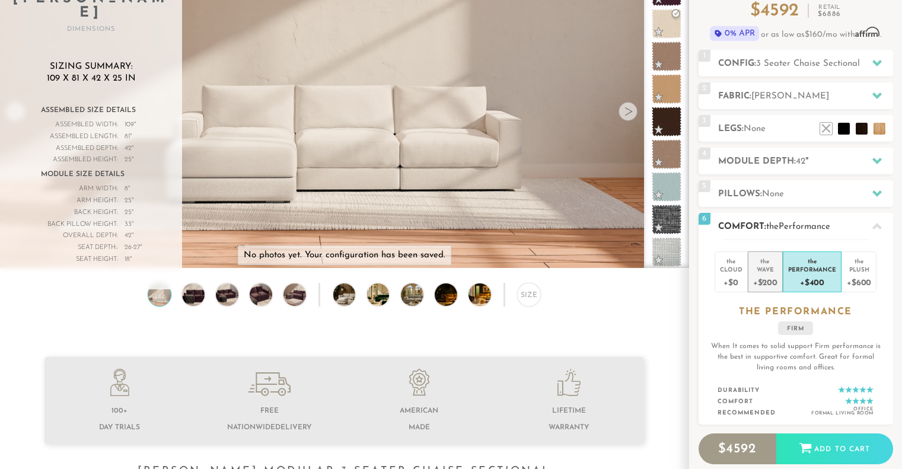
click at [760, 278] on div "+$200" at bounding box center [765, 281] width 24 height 17
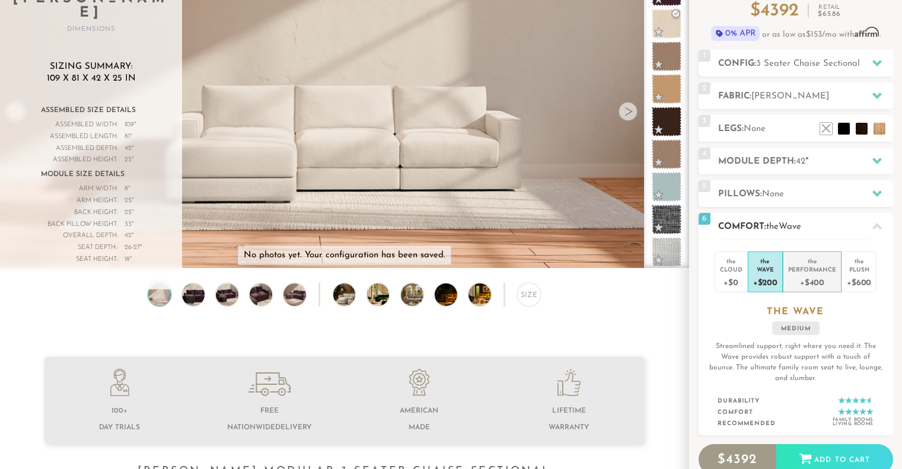
click at [792, 280] on div "+$400" at bounding box center [812, 281] width 48 height 17
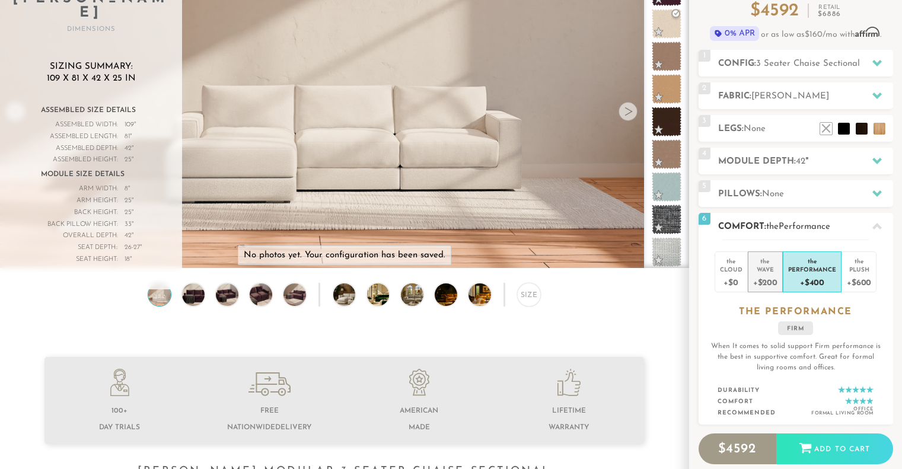
click at [772, 271] on div "Wave" at bounding box center [765, 269] width 24 height 8
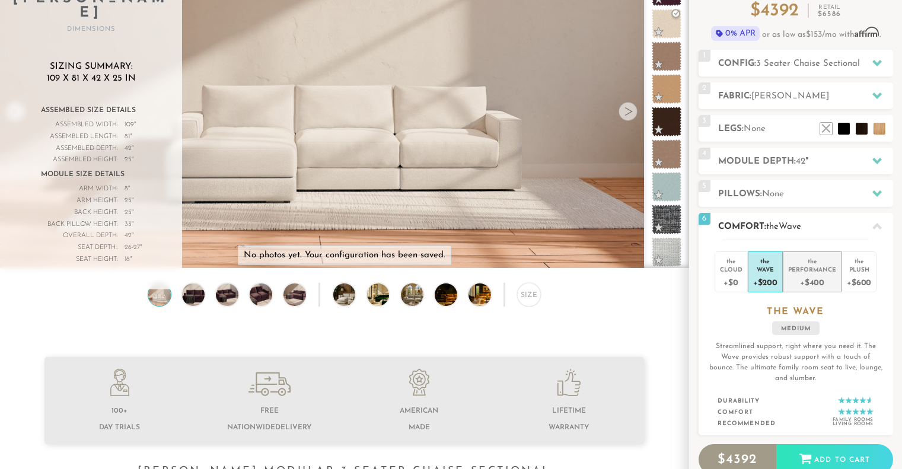
click at [809, 276] on div "+$400" at bounding box center [812, 281] width 48 height 17
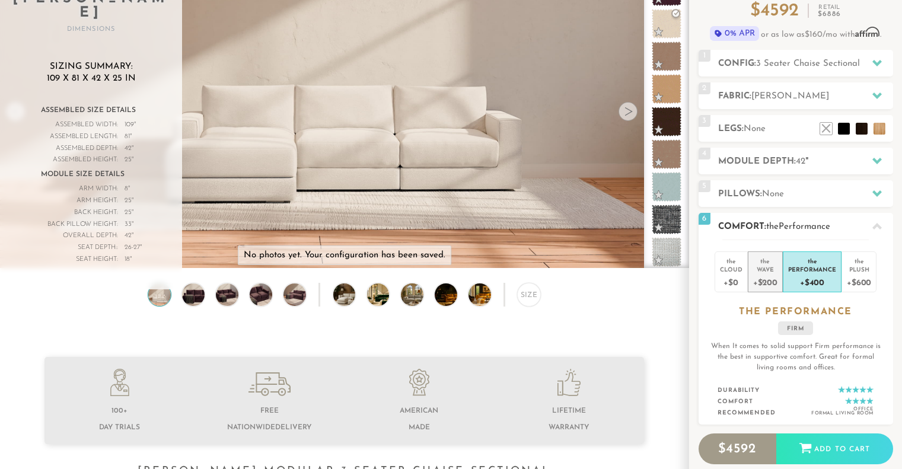
click at [766, 271] on div "Wave" at bounding box center [765, 269] width 24 height 8
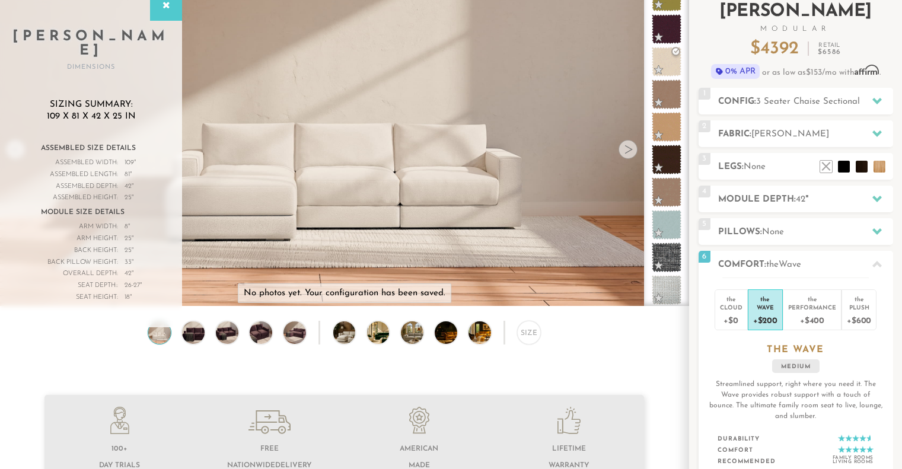
scroll to position [69, 0]
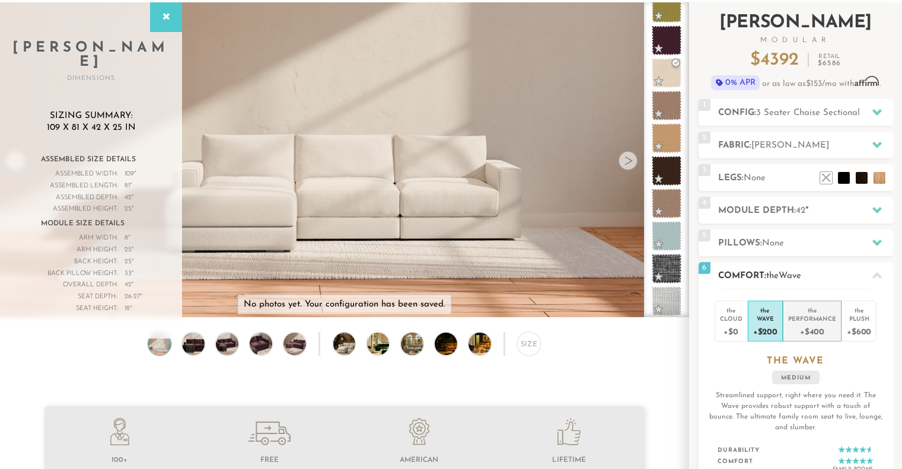
click at [814, 321] on div "Performance" at bounding box center [812, 318] width 48 height 8
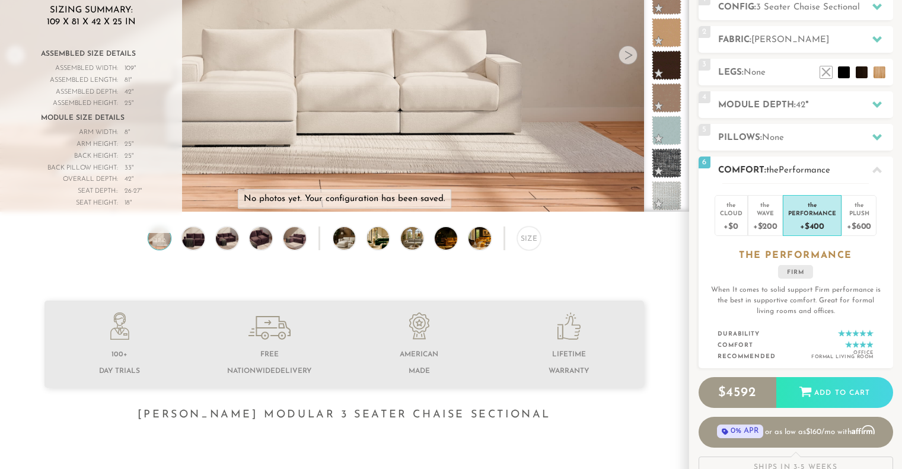
scroll to position [185, 0]
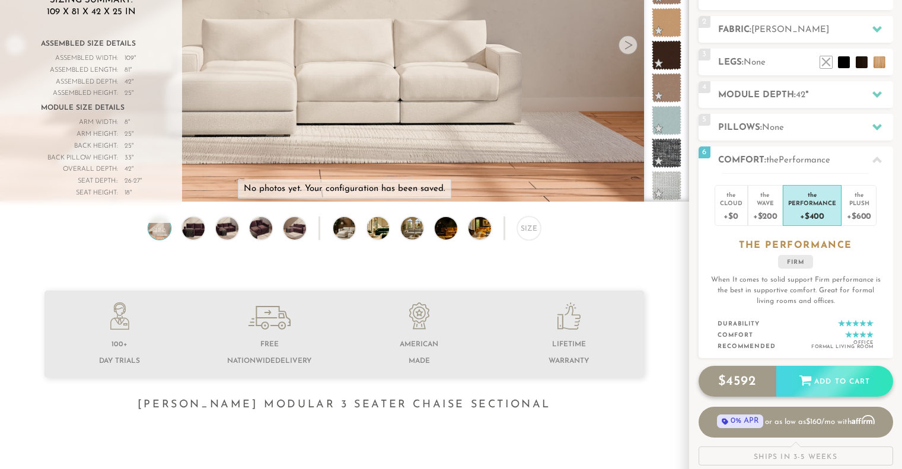
click at [827, 383] on div "Add to Cart" at bounding box center [834, 382] width 117 height 32
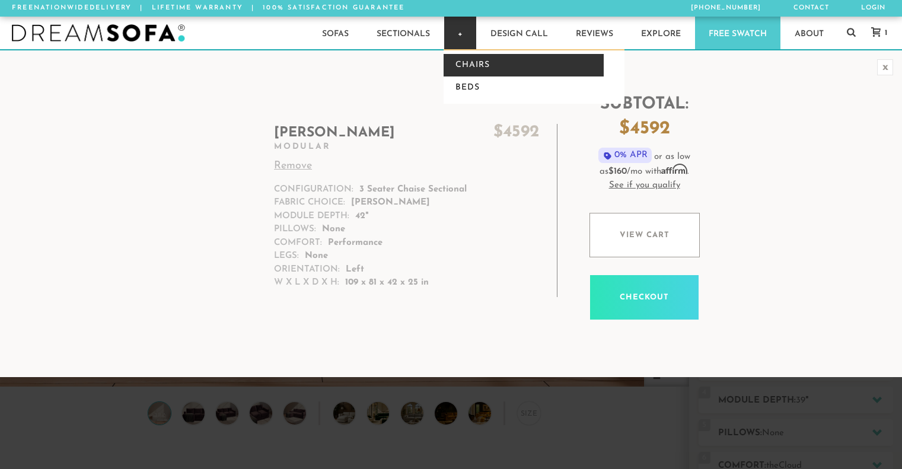
click at [467, 60] on link "Chairs" at bounding box center [523, 65] width 160 height 23
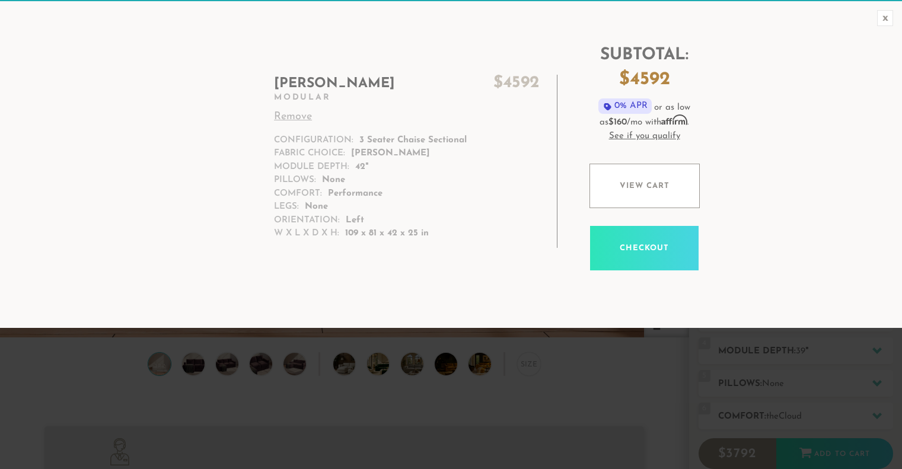
scroll to position [13188, 893]
click at [885, 20] on div "x" at bounding box center [885, 18] width 16 height 16
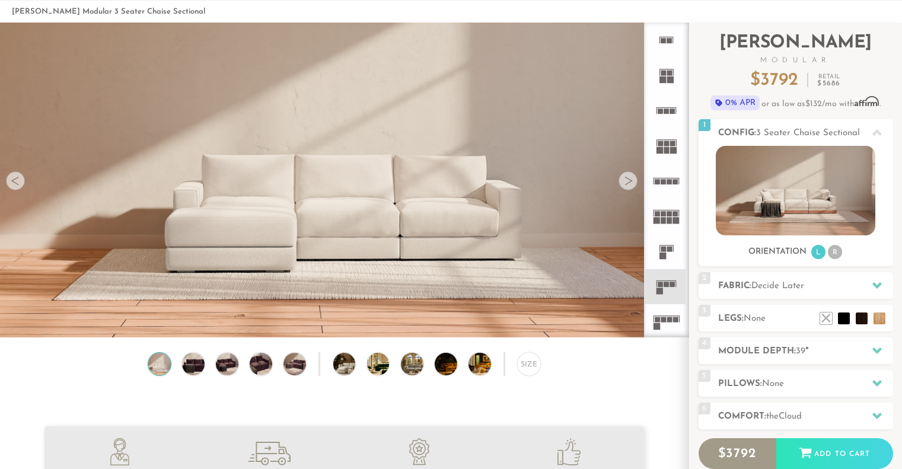
click at [616, 185] on img at bounding box center [344, 81] width 688 height 229
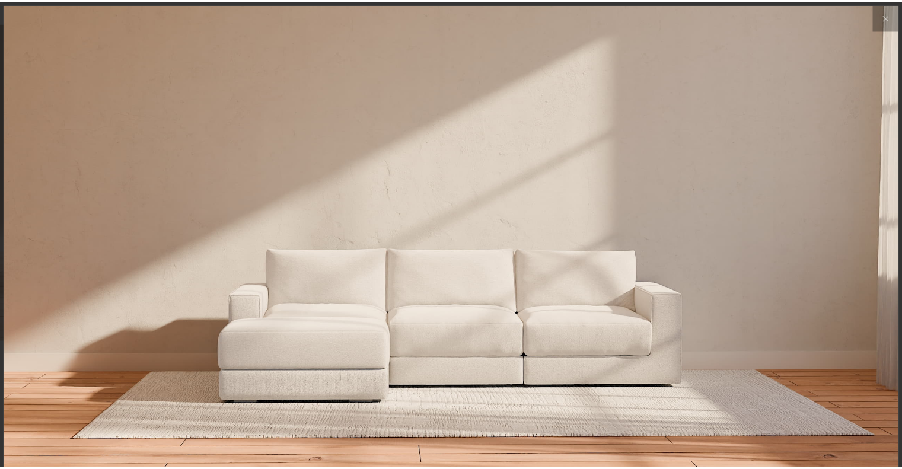
scroll to position [13205, 902]
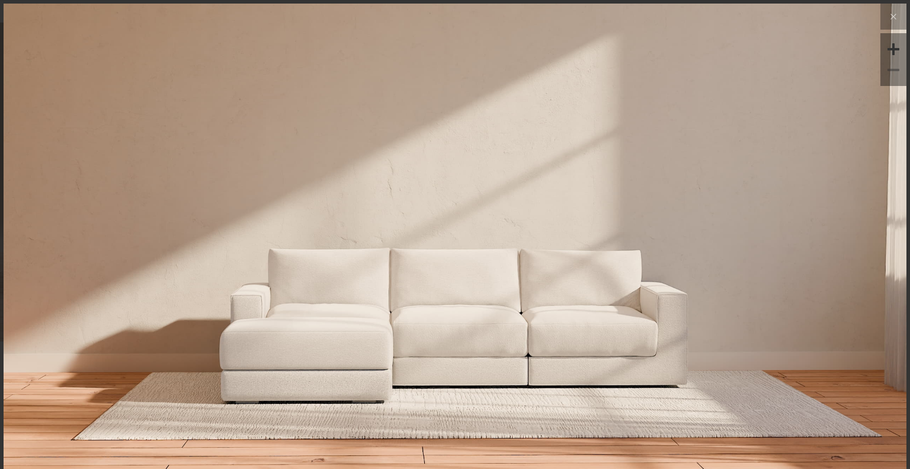
click at [623, 328] on img at bounding box center [455, 257] width 903 height 508
click at [727, 229] on div at bounding box center [455, 257] width 903 height 508
click at [888, 11] on icon at bounding box center [894, 16] width 14 height 14
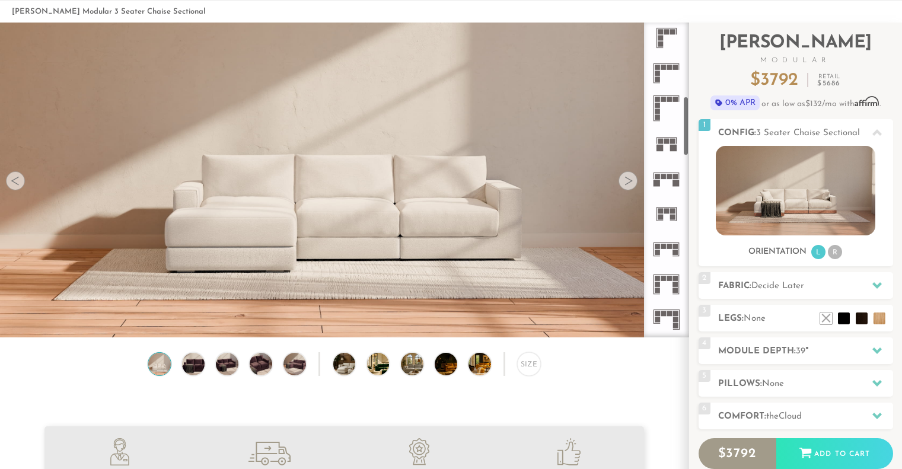
scroll to position [391, 0]
click at [663, 143] on icon at bounding box center [665, 141] width 35 height 35
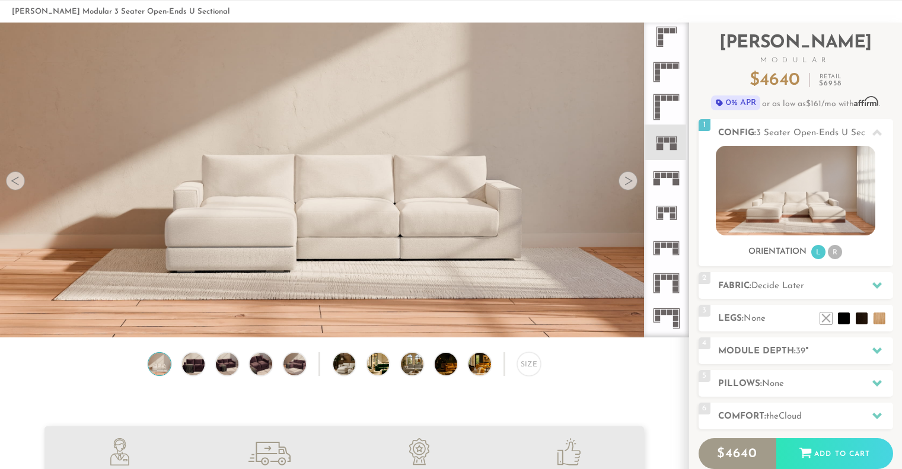
click at [628, 183] on div at bounding box center [627, 180] width 19 height 19
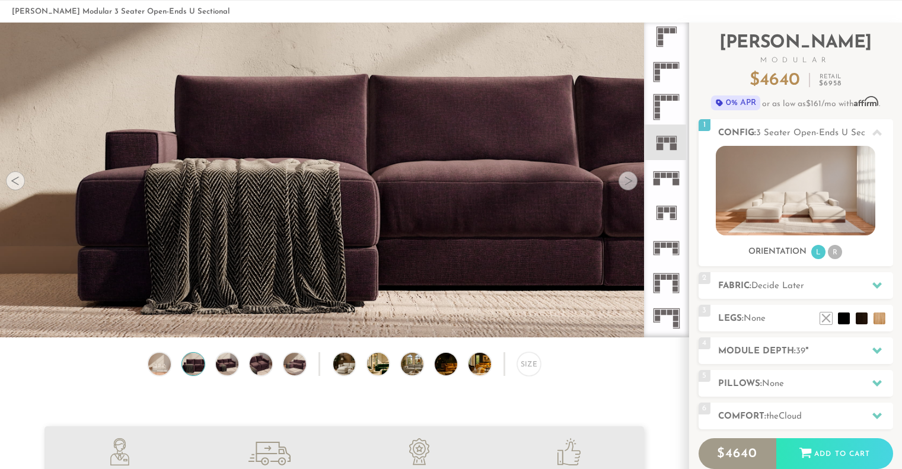
click at [628, 183] on div at bounding box center [627, 180] width 19 height 19
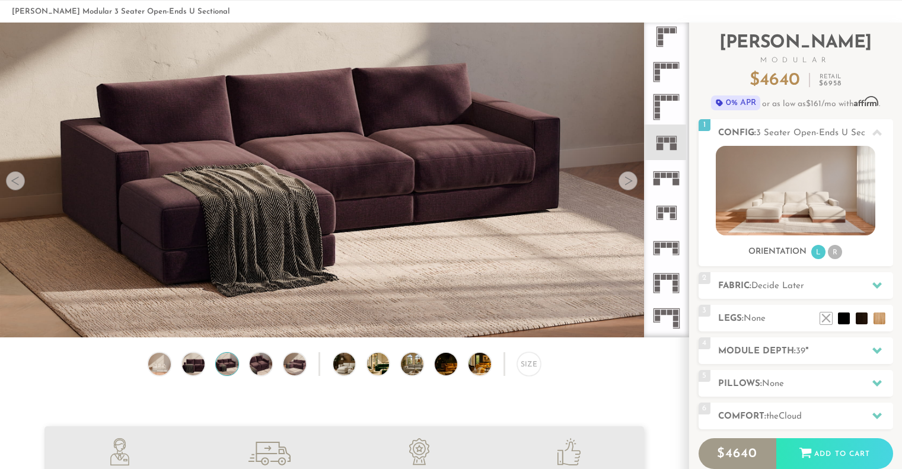
click at [628, 183] on div at bounding box center [627, 180] width 19 height 19
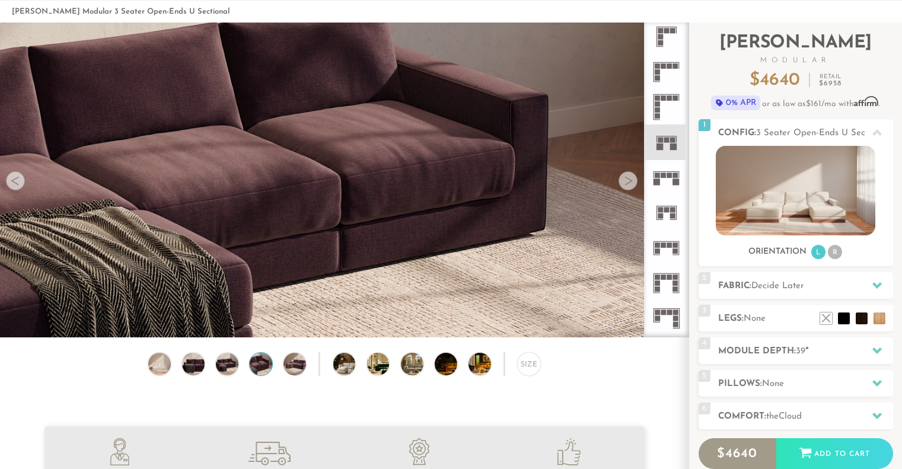
click at [628, 183] on div at bounding box center [627, 180] width 19 height 19
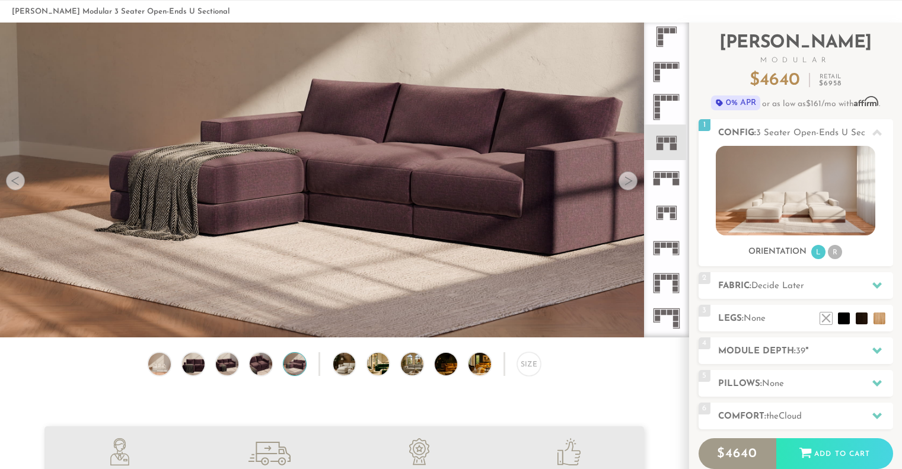
click at [628, 183] on div at bounding box center [627, 180] width 19 height 19
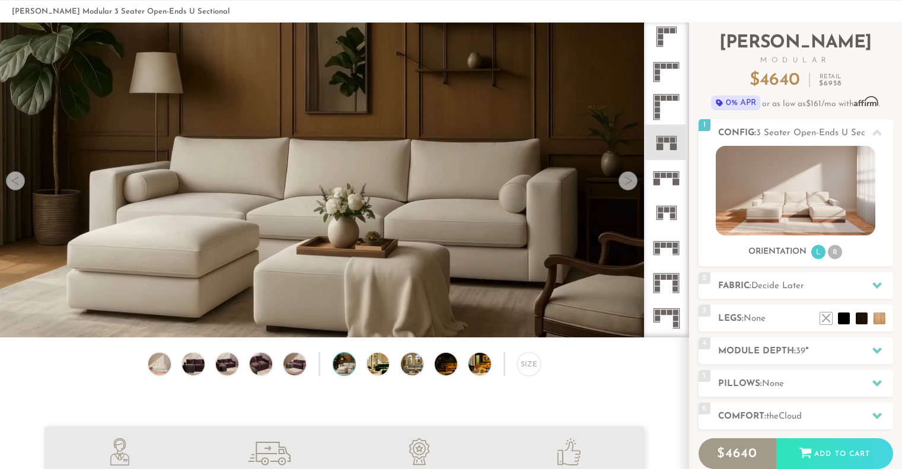
click at [628, 183] on div at bounding box center [627, 180] width 19 height 19
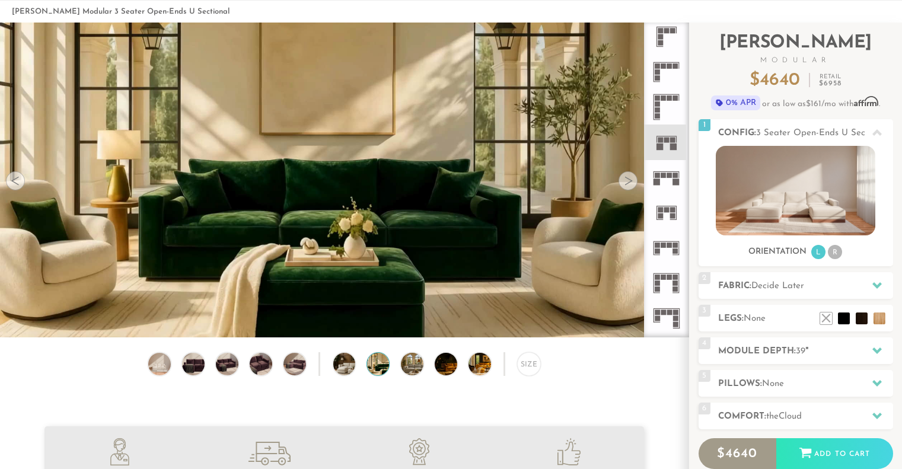
click at [628, 183] on div at bounding box center [627, 180] width 19 height 19
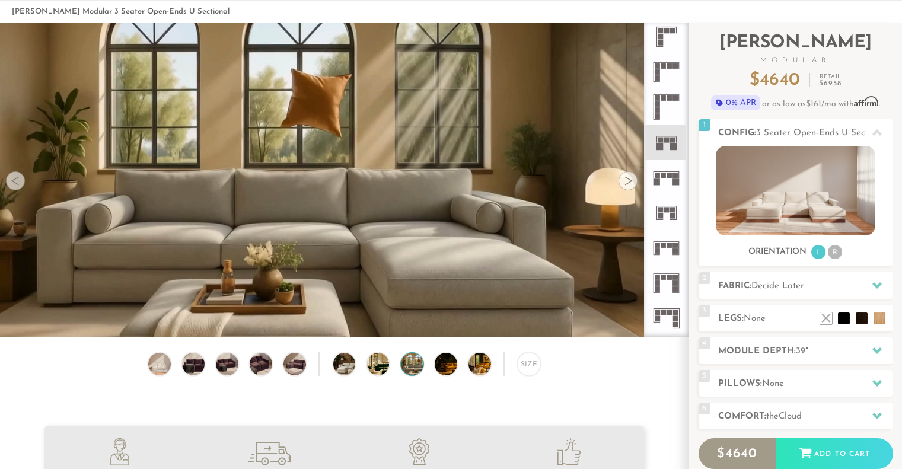
click at [628, 183] on div at bounding box center [627, 180] width 19 height 19
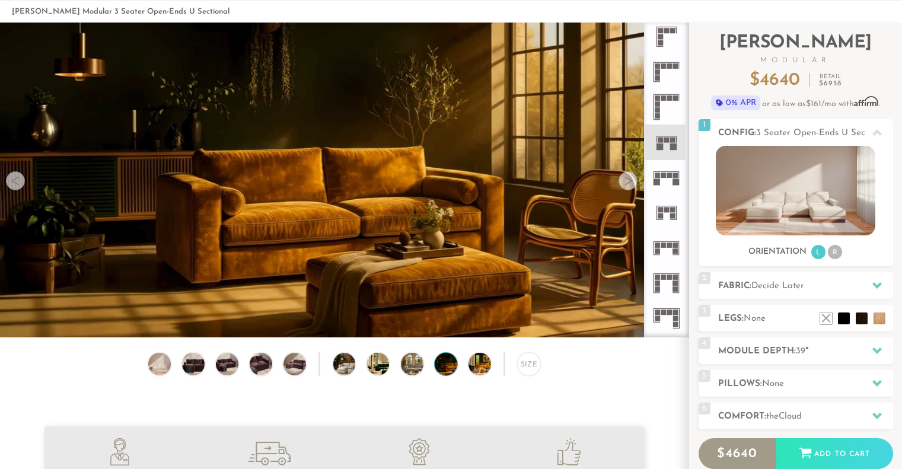
click at [628, 183] on div at bounding box center [627, 180] width 19 height 19
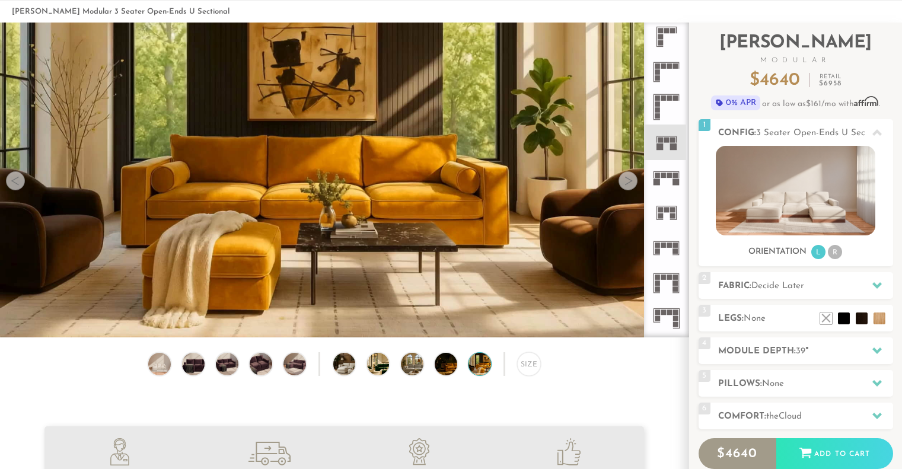
click at [628, 183] on div at bounding box center [627, 180] width 19 height 19
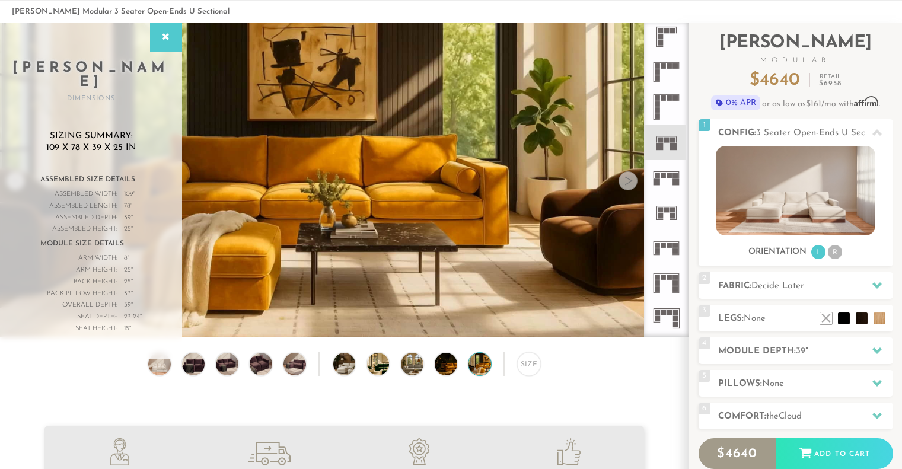
click at [628, 183] on div at bounding box center [627, 180] width 19 height 19
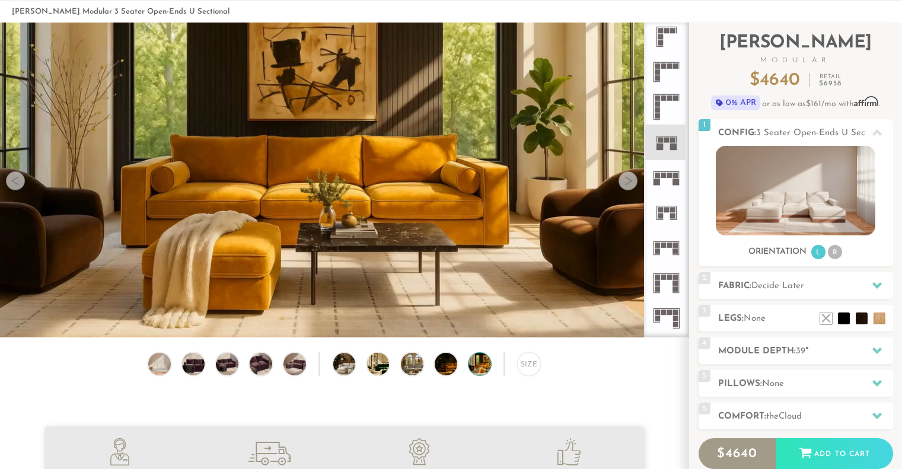
click at [670, 139] on rect at bounding box center [672, 140] width 5 height 5
click at [663, 102] on icon at bounding box center [665, 107] width 35 height 35
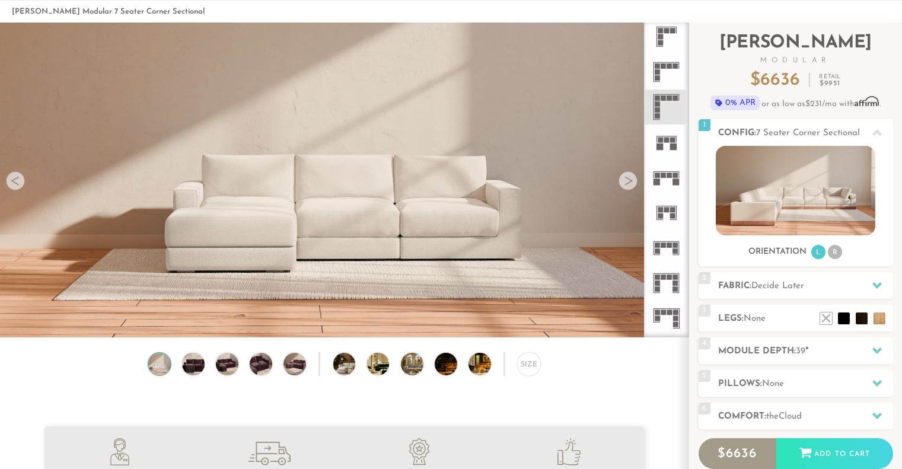
click at [660, 136] on rect at bounding box center [666, 136] width 20 height 1
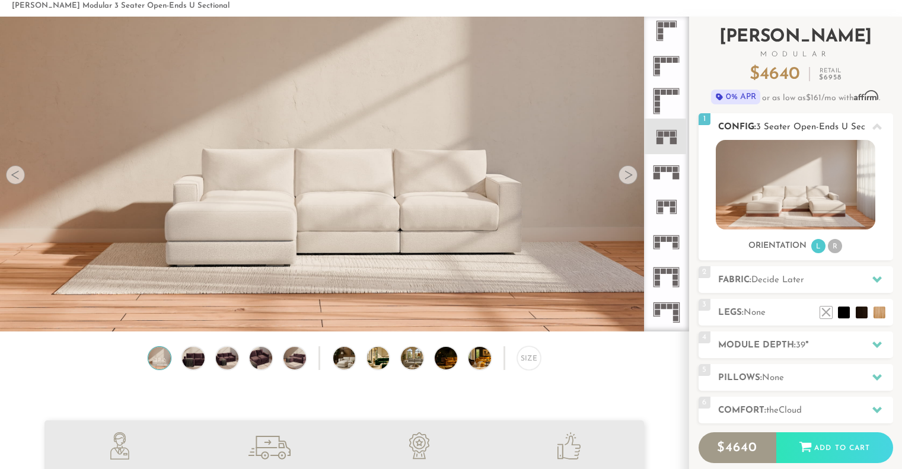
scroll to position [57, 0]
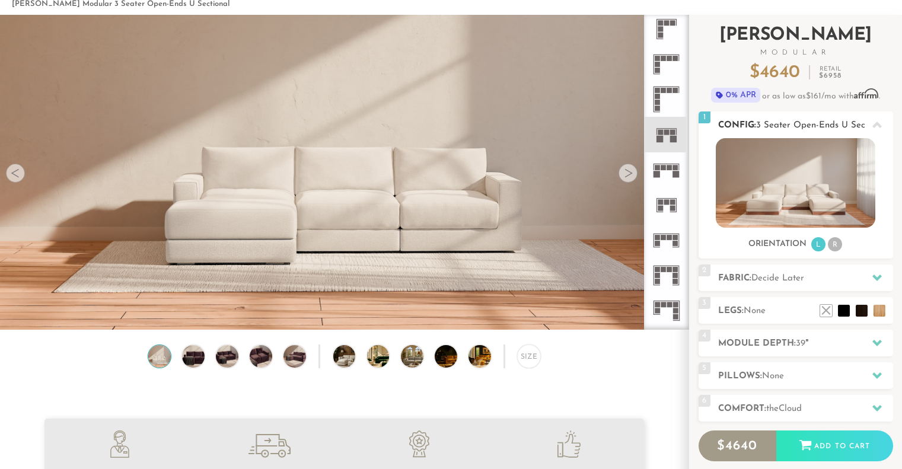
click at [830, 244] on li "R" at bounding box center [834, 244] width 14 height 14
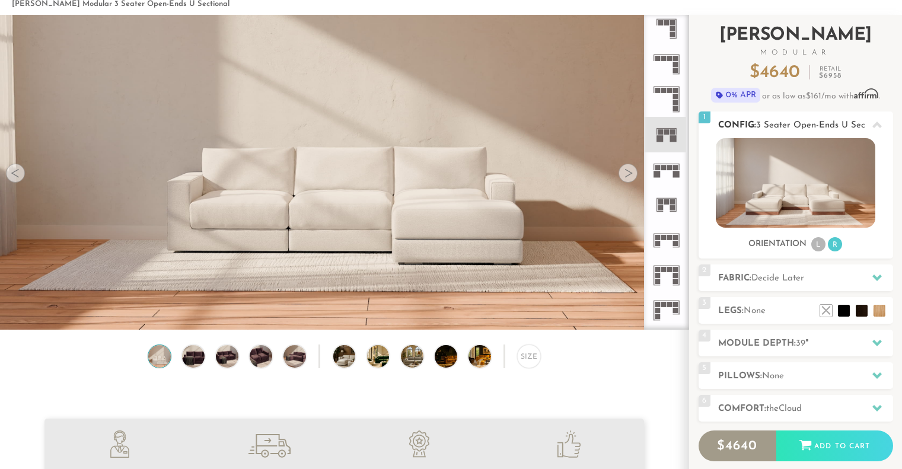
click at [816, 247] on li "L" at bounding box center [818, 244] width 14 height 14
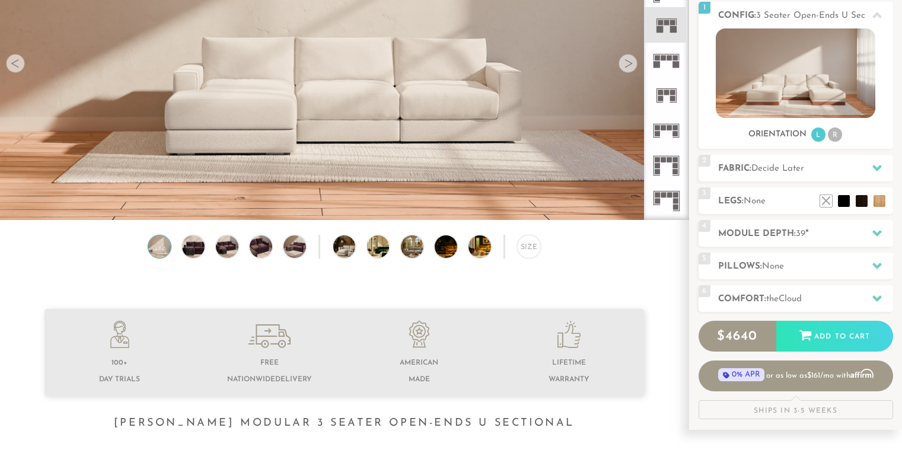
scroll to position [170, 0]
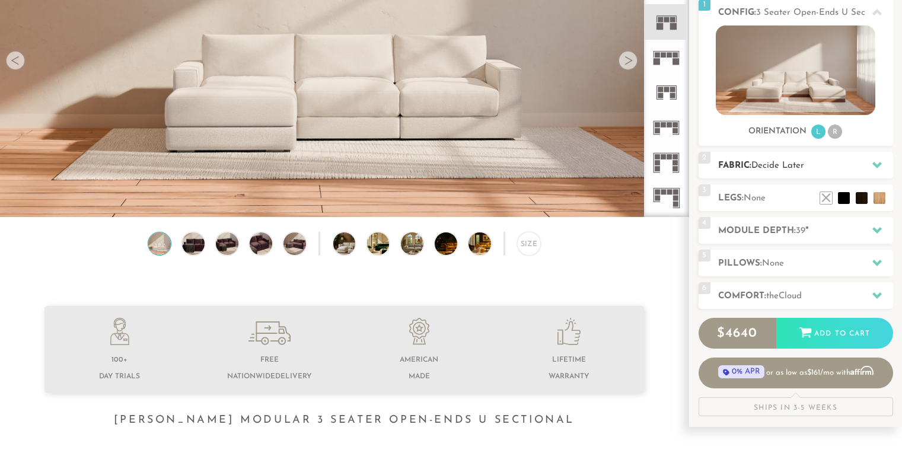
click at [804, 168] on span "Decide Later" at bounding box center [777, 165] width 53 height 9
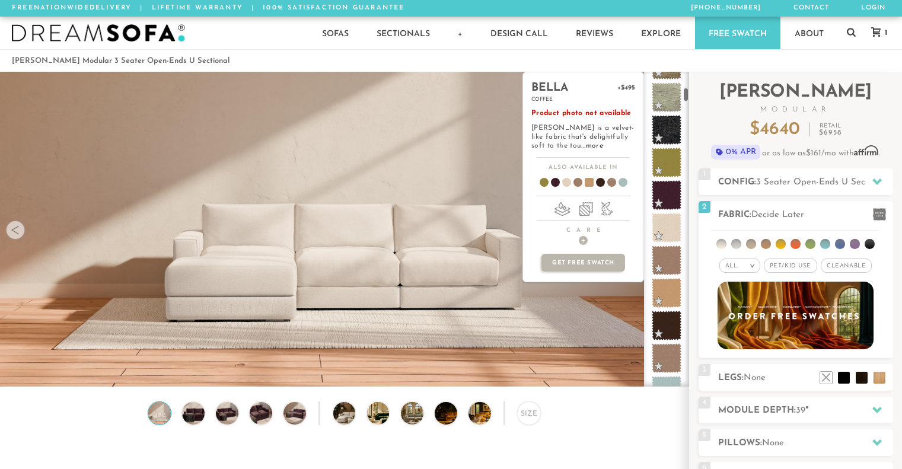
scroll to position [355, 0]
click at [664, 232] on span at bounding box center [666, 226] width 37 height 37
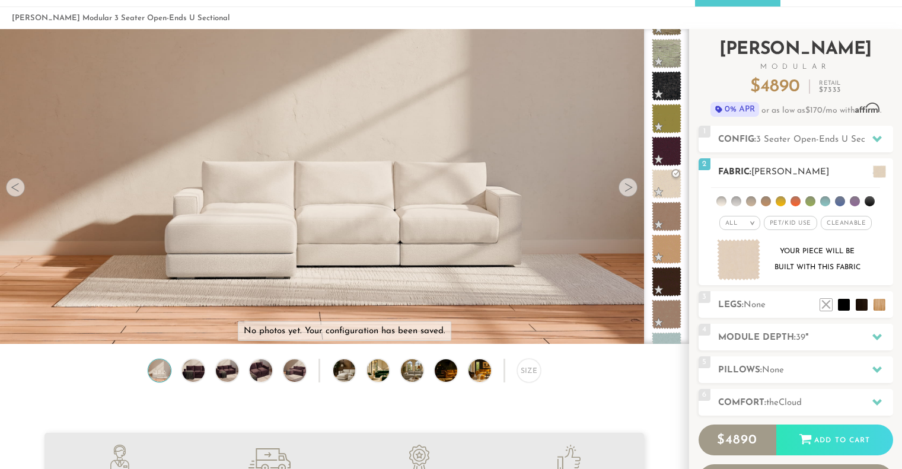
scroll to position [43, 0]
